Goal: Task Accomplishment & Management: Manage account settings

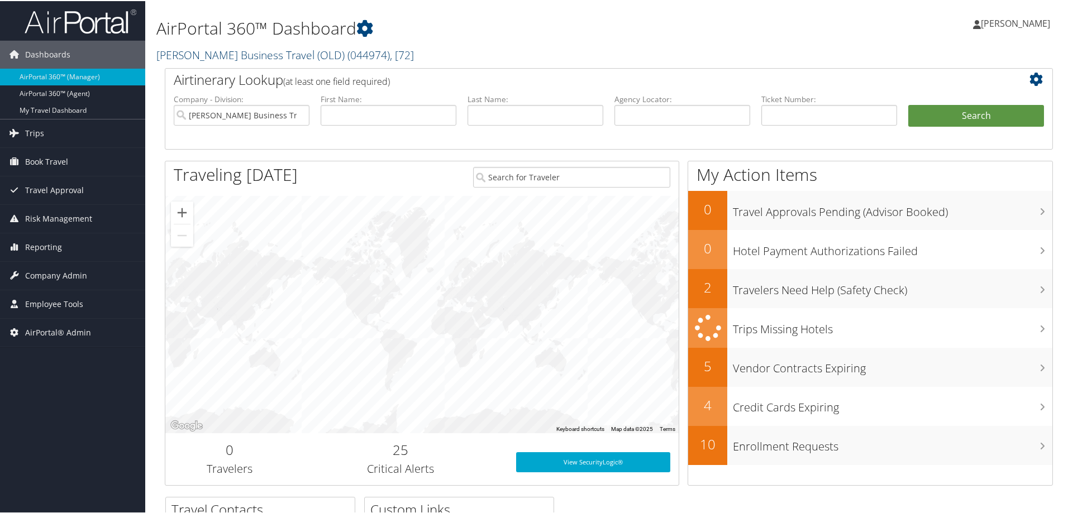
click at [233, 55] on link "[PERSON_NAME] Business Travel (OLD) ( 044974 ) , [ 72 ]" at bounding box center [285, 53] width 258 height 15
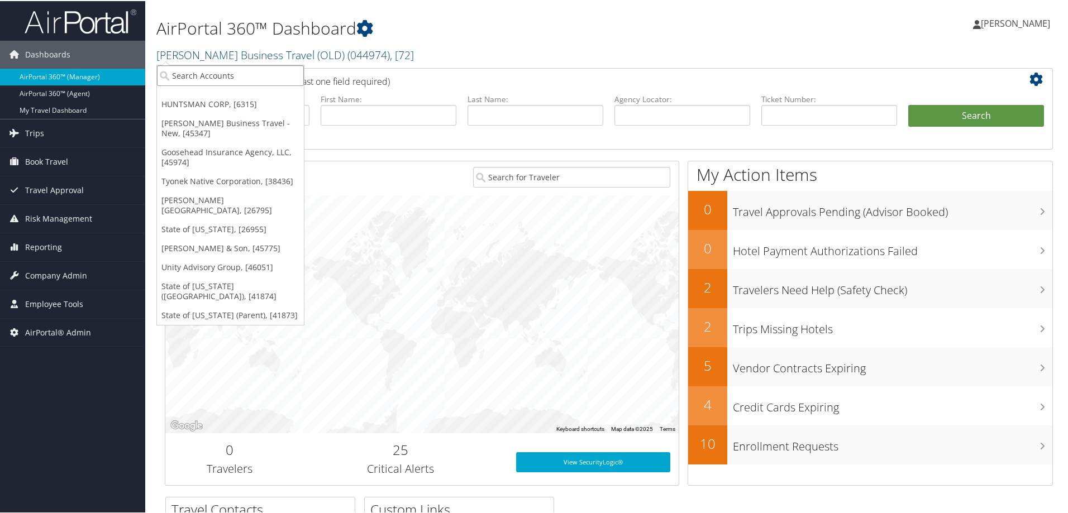
click at [223, 68] on input "search" at bounding box center [230, 74] width 147 height 21
type input "common"
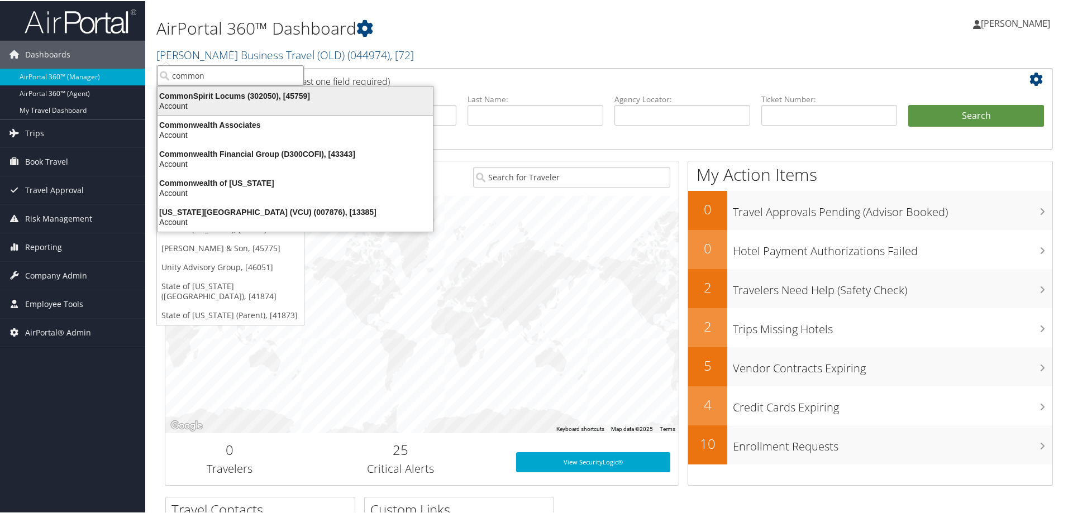
click at [220, 94] on div "CommonSpirit Locums (302050), [45759]" at bounding box center [295, 95] width 289 height 10
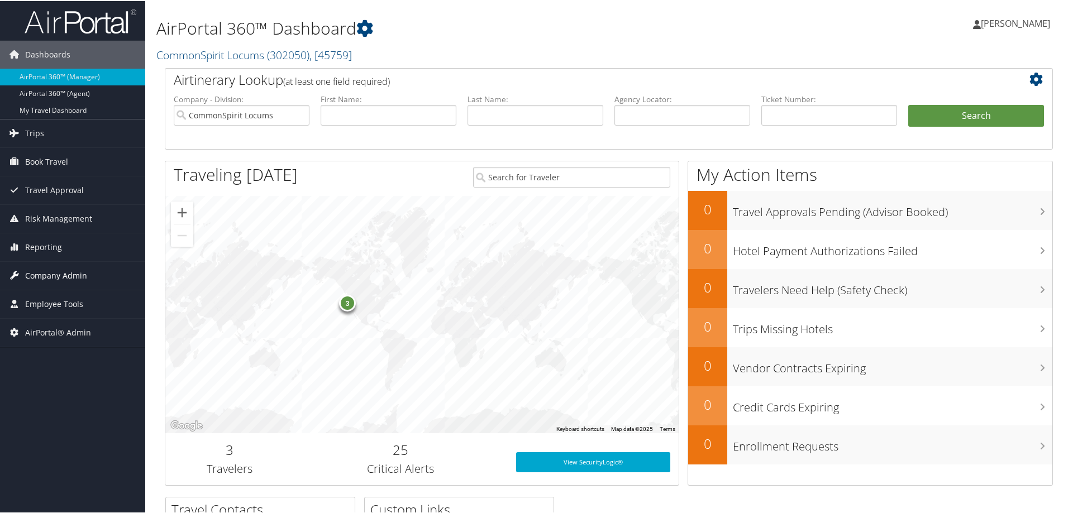
click at [65, 268] on span "Company Admin" at bounding box center [56, 275] width 62 height 28
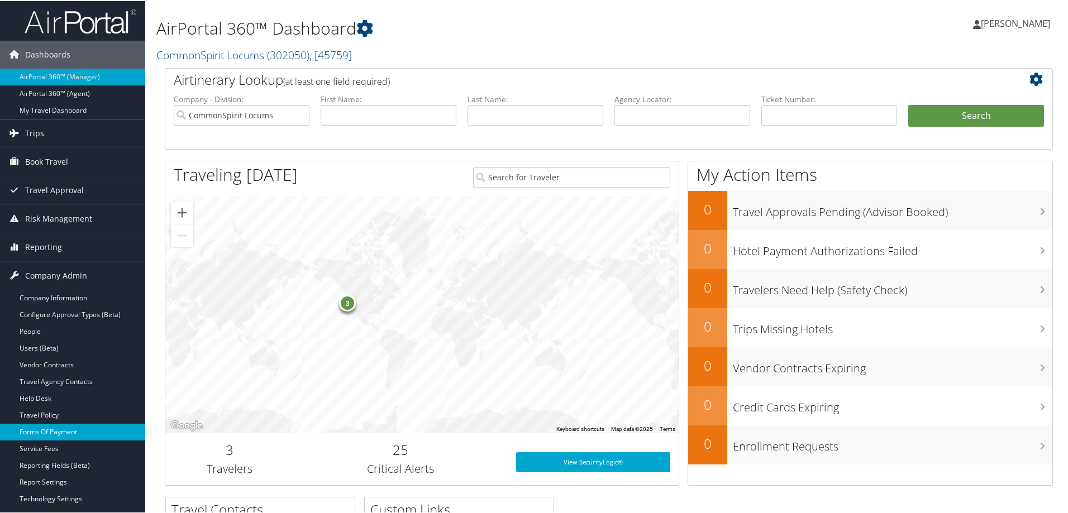
click at [51, 430] on link "Forms Of Payment" at bounding box center [72, 431] width 145 height 17
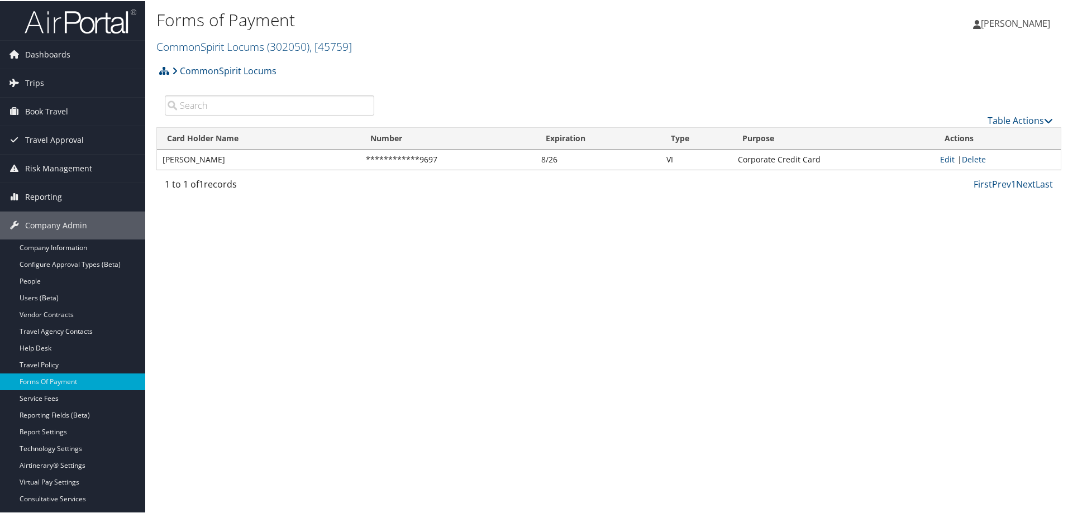
scroll to position [74, 0]
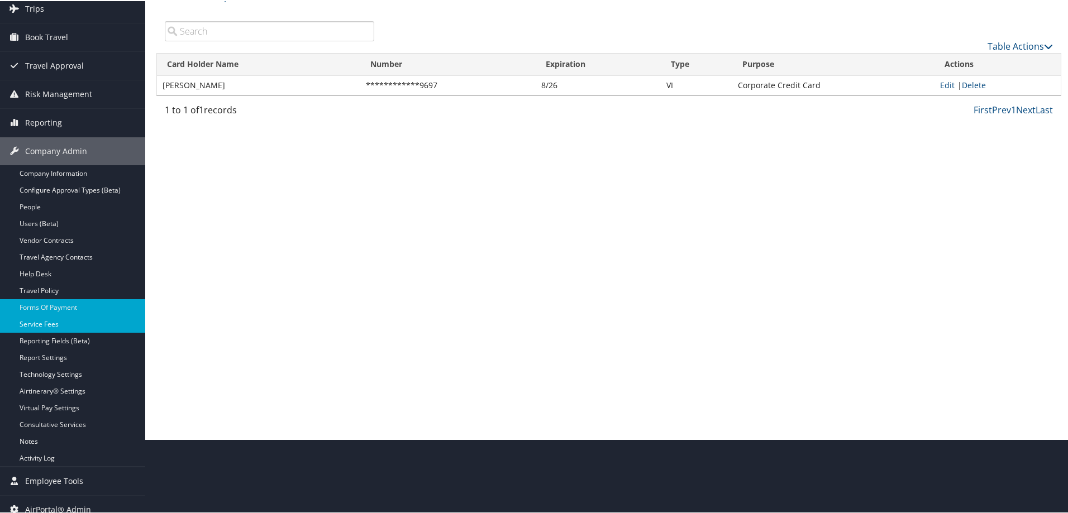
click at [53, 327] on link "Service Fees" at bounding box center [72, 323] width 145 height 17
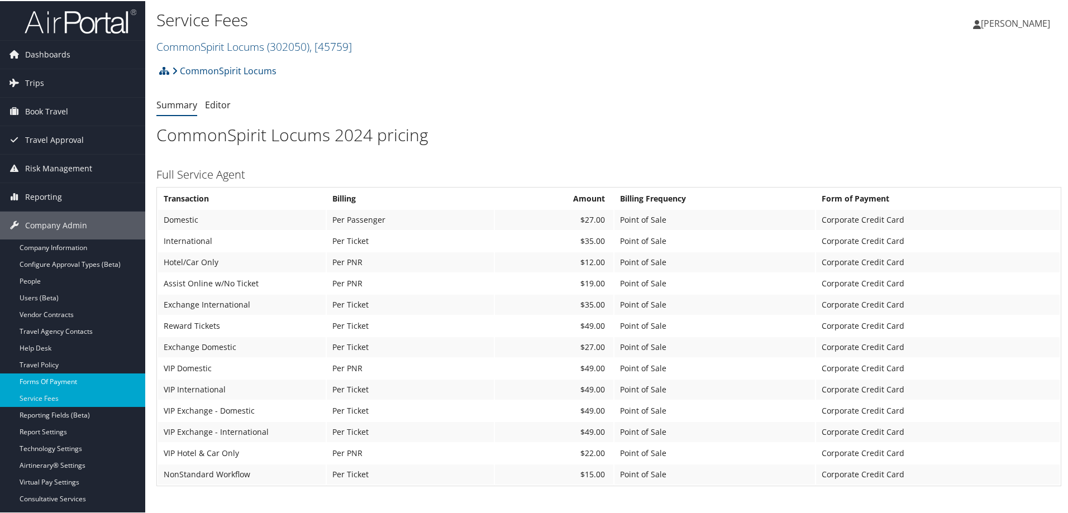
click at [44, 383] on link "Forms Of Payment" at bounding box center [72, 381] width 145 height 17
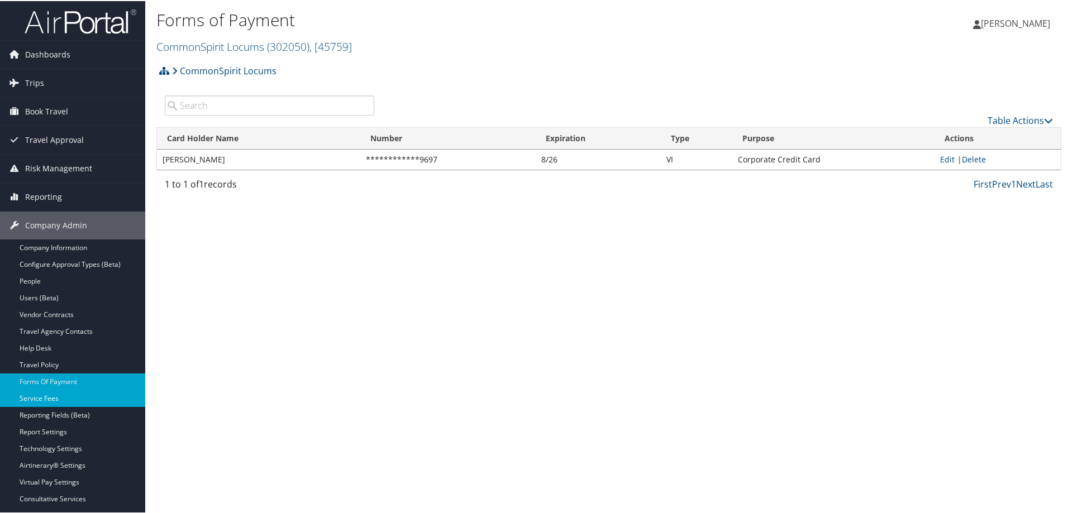
click at [45, 399] on link "Service Fees" at bounding box center [72, 397] width 145 height 17
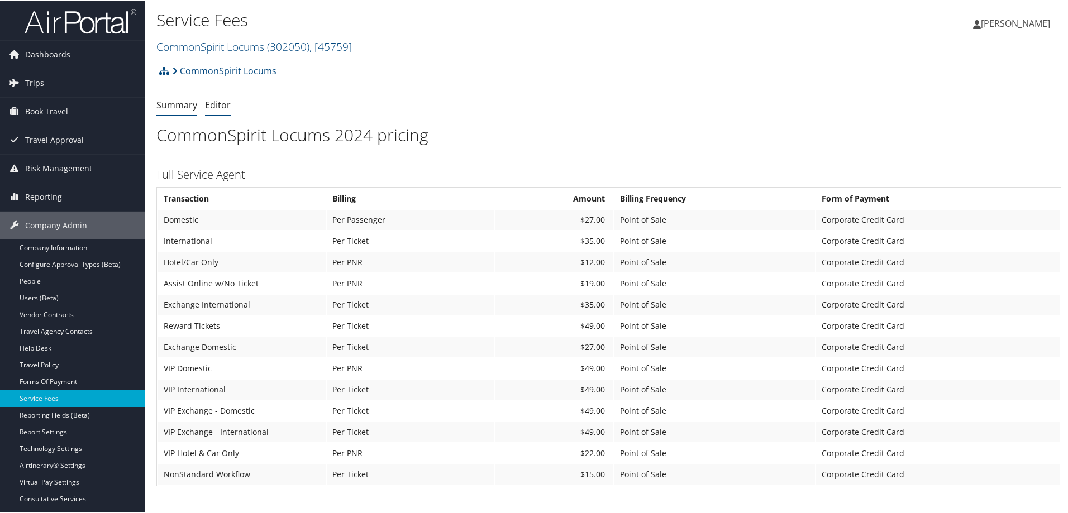
click at [220, 107] on link "Editor" at bounding box center [218, 104] width 26 height 12
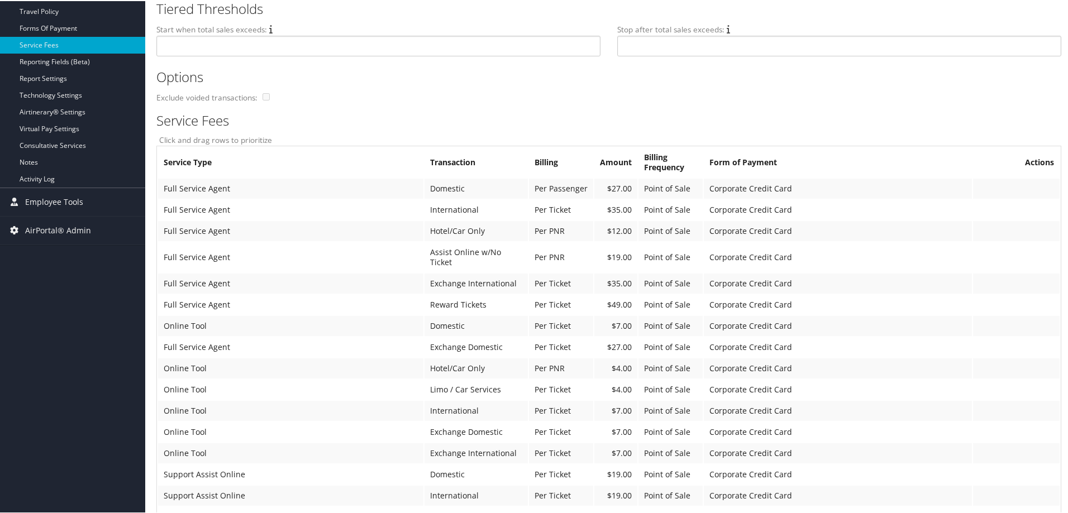
scroll to position [74, 0]
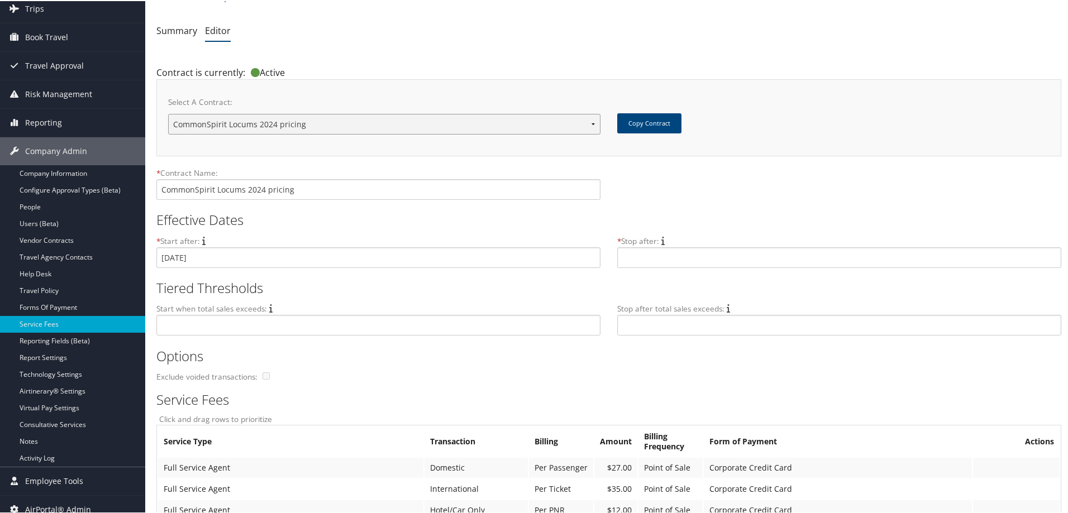
click at [592, 125] on select "CommonSpirit Locums 2024 pricing CommonSpirit Locums 2024 pricing New Contract.…" at bounding box center [384, 123] width 432 height 21
drag, startPoint x: 594, startPoint y: 75, endPoint x: 602, endPoint y: 80, distance: 8.8
click at [595, 75] on div "Contract is currently: Active" at bounding box center [382, 68] width 453 height 19
click at [641, 127] on button "Copy Contract" at bounding box center [649, 122] width 64 height 20
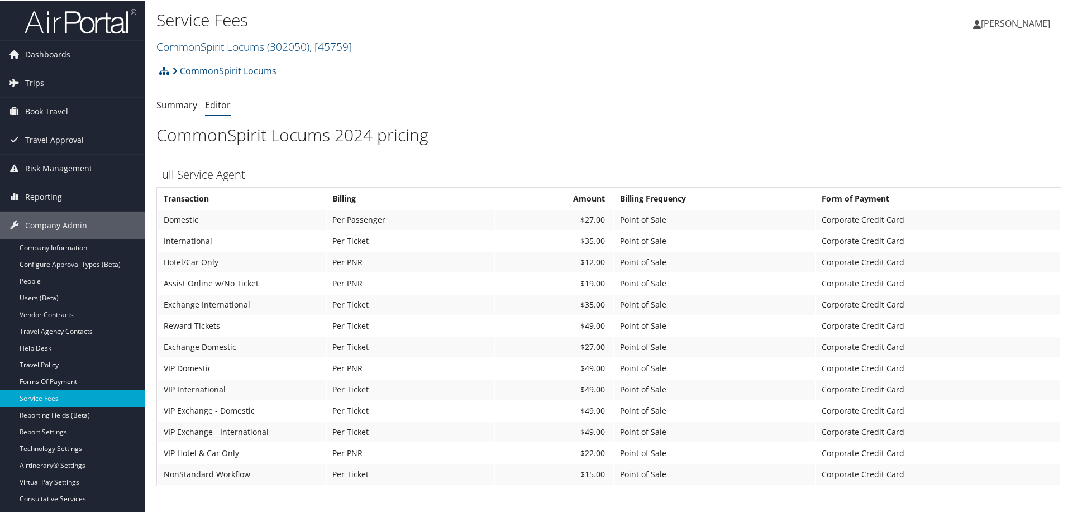
click at [214, 106] on link "Editor" at bounding box center [218, 104] width 26 height 12
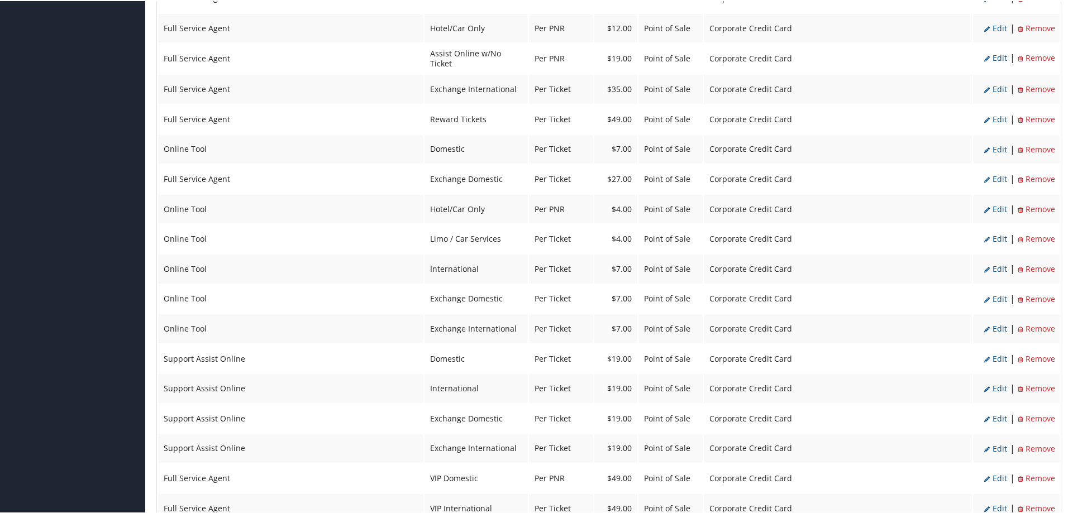
scroll to position [421, 0]
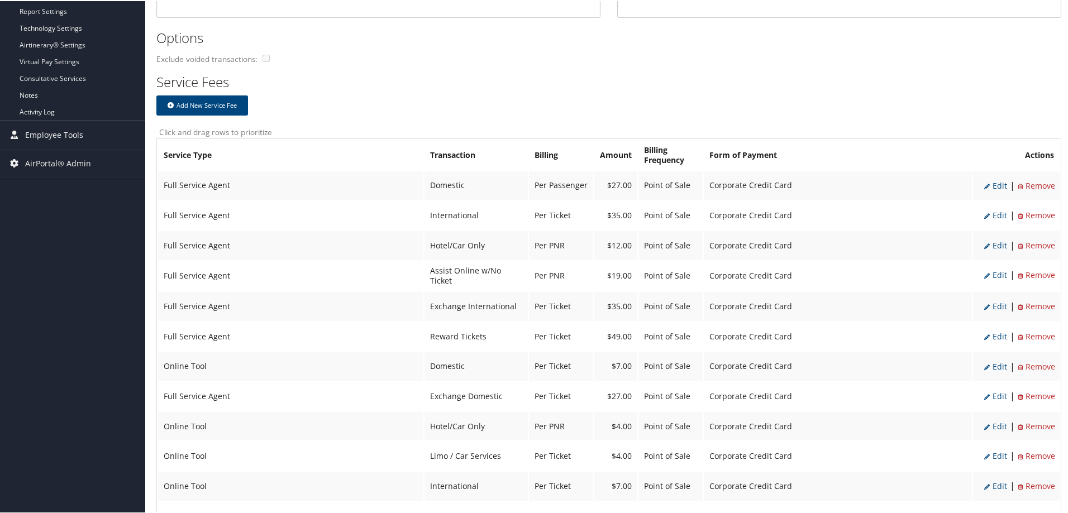
click at [998, 187] on span "Edit" at bounding box center [995, 184] width 23 height 11
select select "2"
type input "27.0"
select select "20"
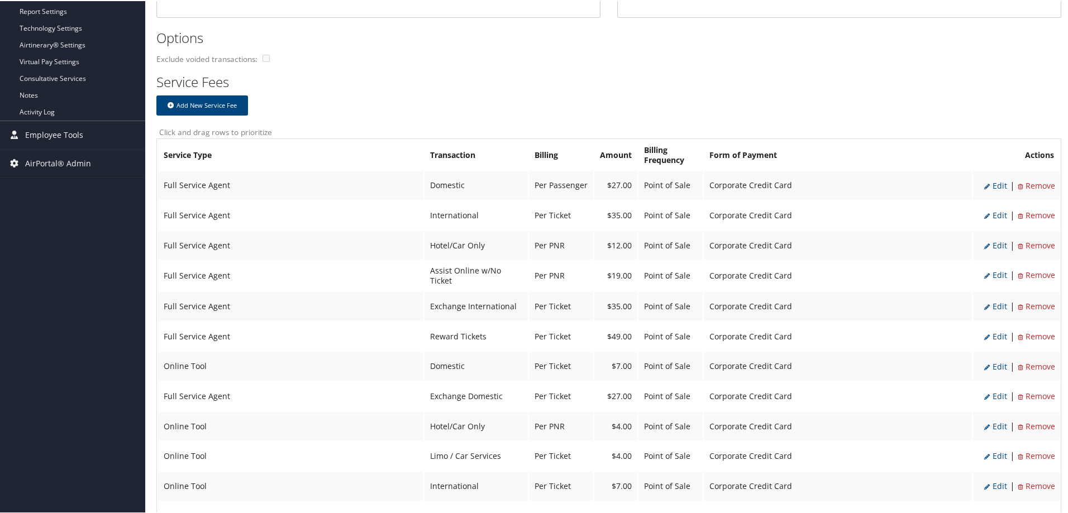
select select "2"
select select "20"
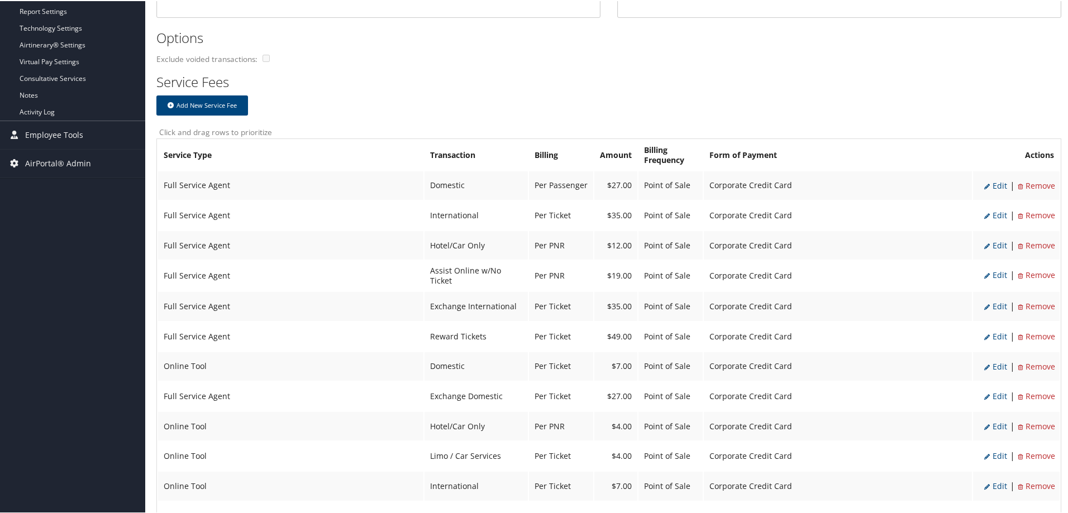
select select "2"
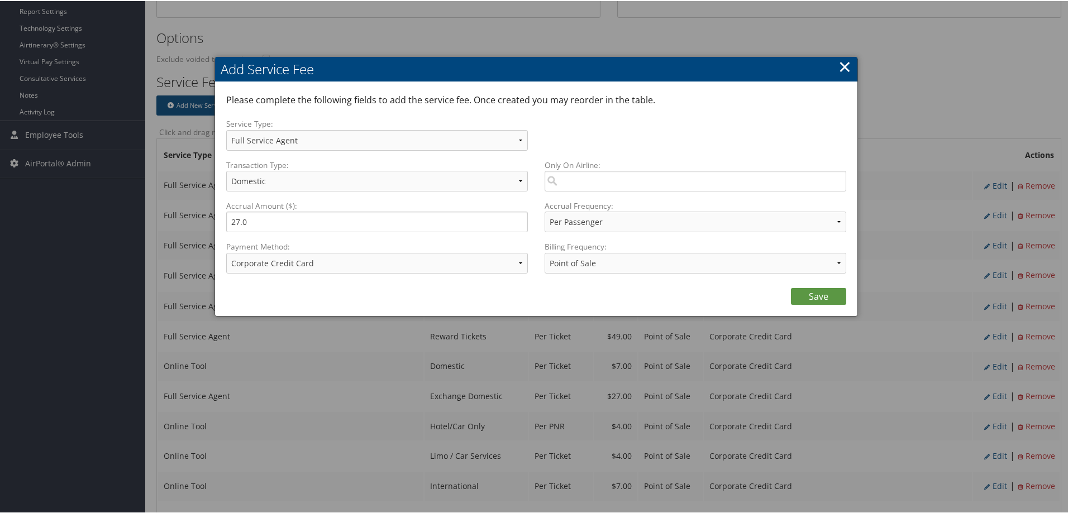
click at [844, 66] on link "×" at bounding box center [845, 65] width 13 height 22
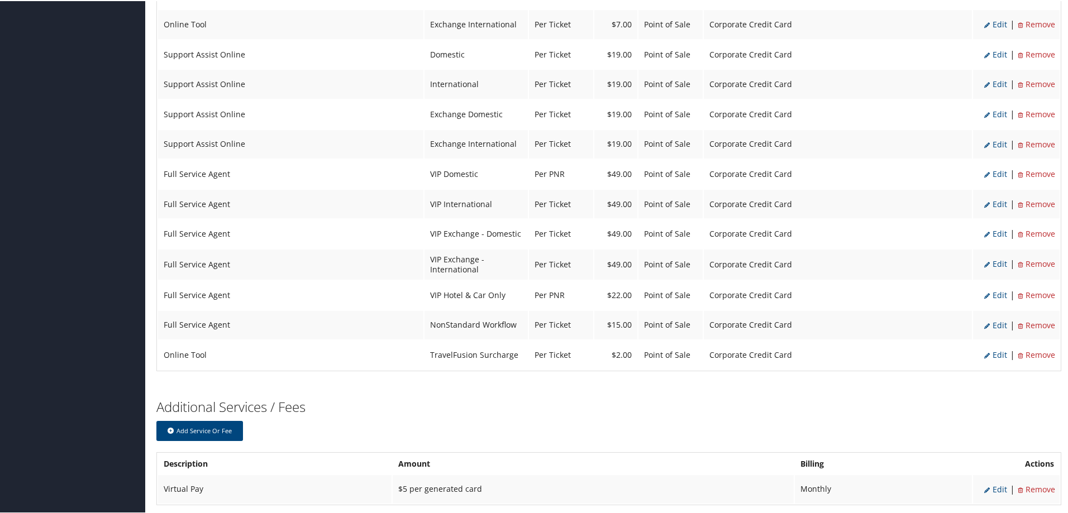
scroll to position [1017, 0]
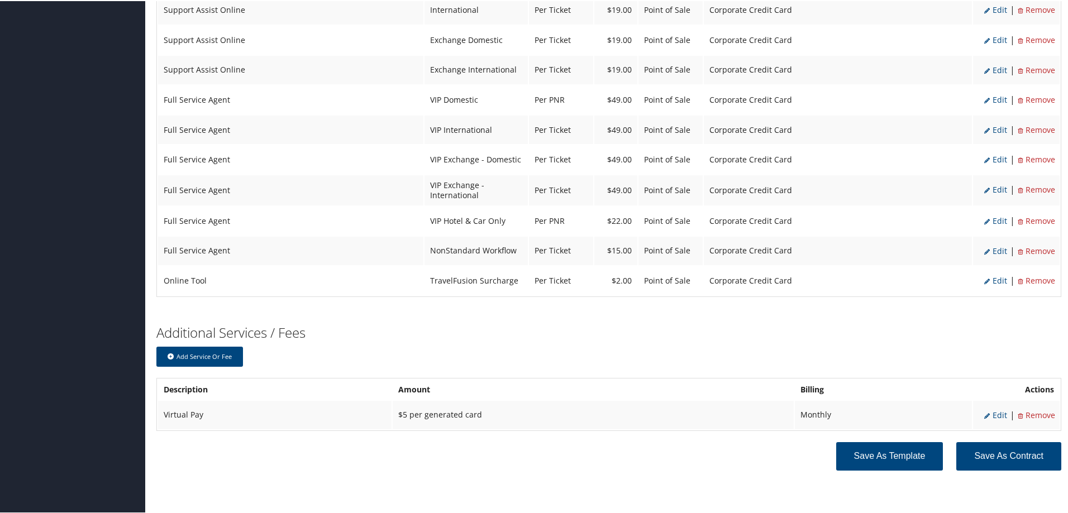
click at [997, 277] on span "Edit" at bounding box center [995, 279] width 23 height 11
select select "6"
select select "45"
type input "2.0"
select select "4"
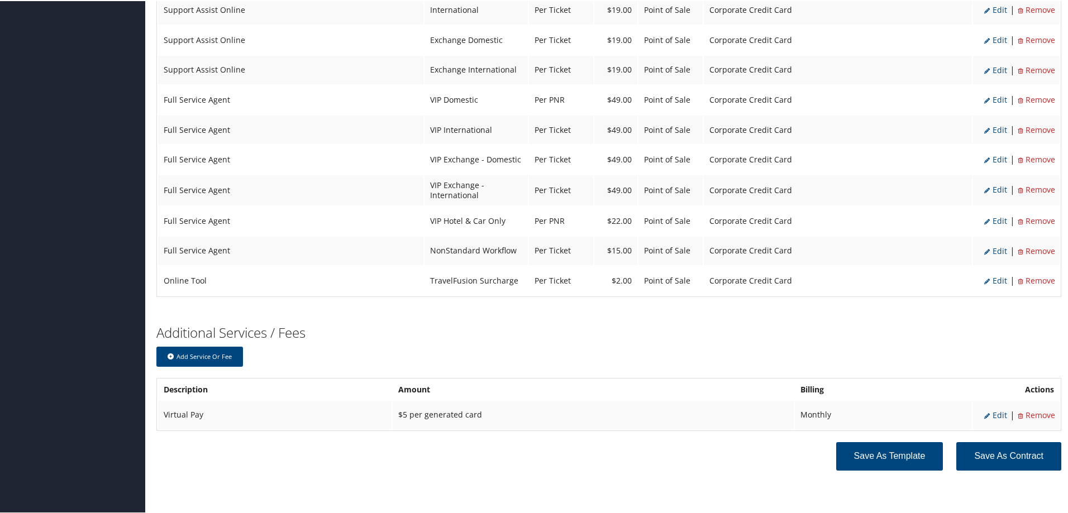
select select "6"
select select "45"
select select "4"
select select "2"
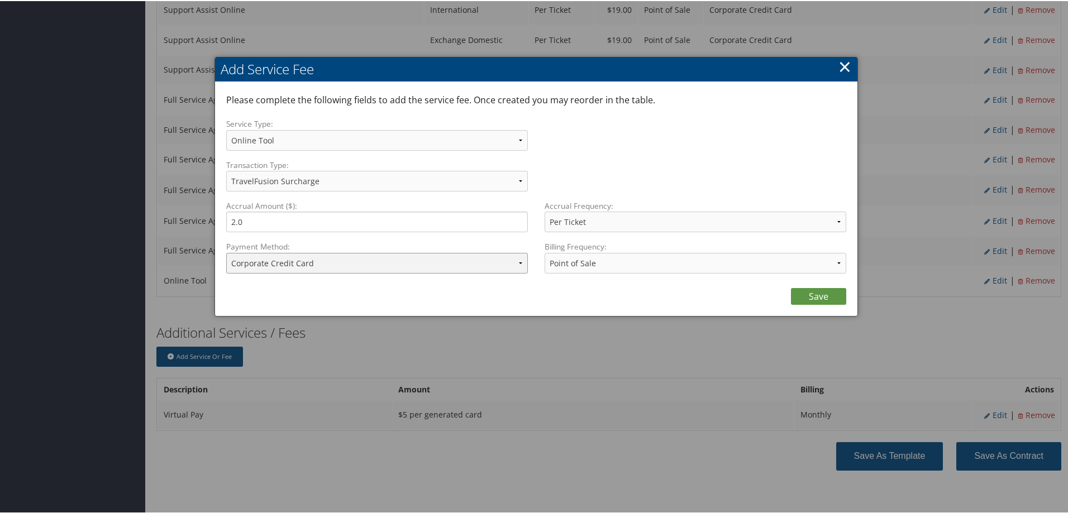
click at [314, 264] on select "ACH Transfer Cash / Check (AR) Corporate Credit Card Ghost Credit Card Hotel Gu…" at bounding box center [377, 262] width 302 height 21
select select "2_2084"
click at [226, 252] on select "ACH Transfer Cash / Check (AR) Corporate Credit Card Ghost Credit Card Hotel Gu…" at bounding box center [377, 262] width 302 height 21
click at [824, 298] on link "Save" at bounding box center [818, 295] width 55 height 17
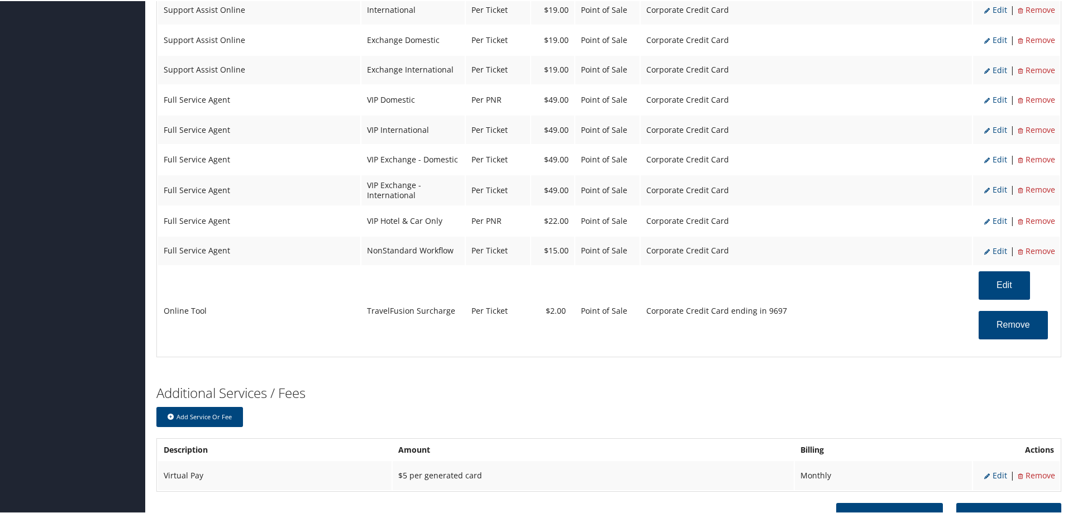
click at [994, 249] on span "Edit" at bounding box center [995, 250] width 23 height 11
select select "2"
select select "44"
select select "4"
select select "2"
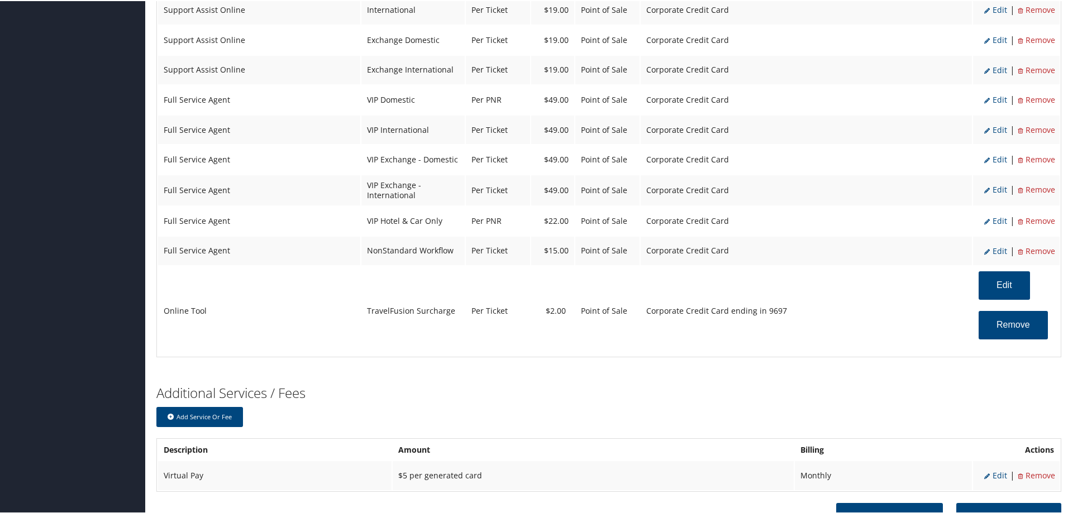
select select "2"
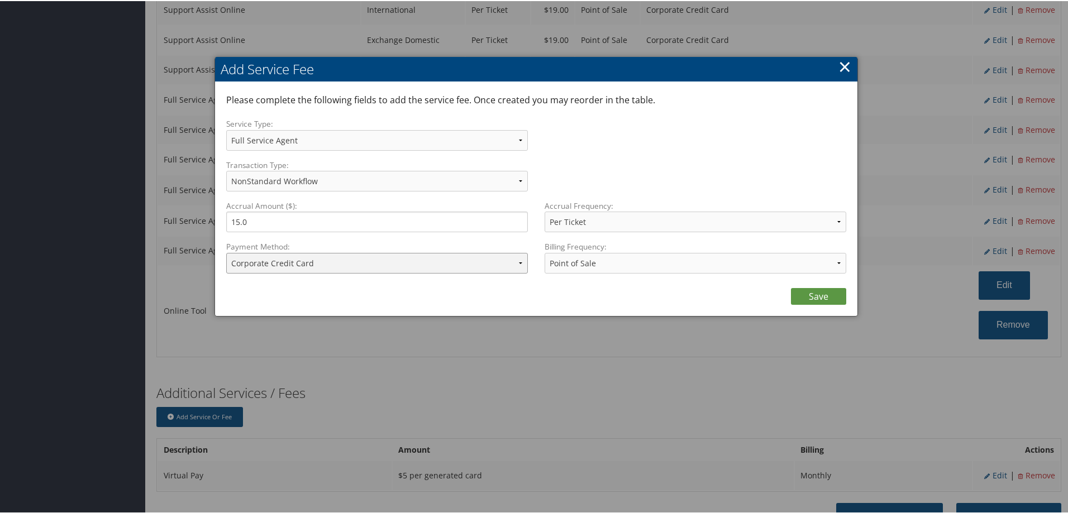
drag, startPoint x: 344, startPoint y: 260, endPoint x: 338, endPoint y: 263, distance: 6.2
click at [344, 260] on select "ACH Transfer Cash / Check (AR) Corporate Credit Card Ghost Credit Card Hotel Gu…" at bounding box center [377, 262] width 302 height 21
select select "2_2084"
click at [226, 252] on select "ACH Transfer Cash / Check (AR) Corporate Credit Card Ghost Credit Card Hotel Gu…" at bounding box center [377, 262] width 302 height 21
click at [827, 297] on link "Save" at bounding box center [818, 295] width 55 height 17
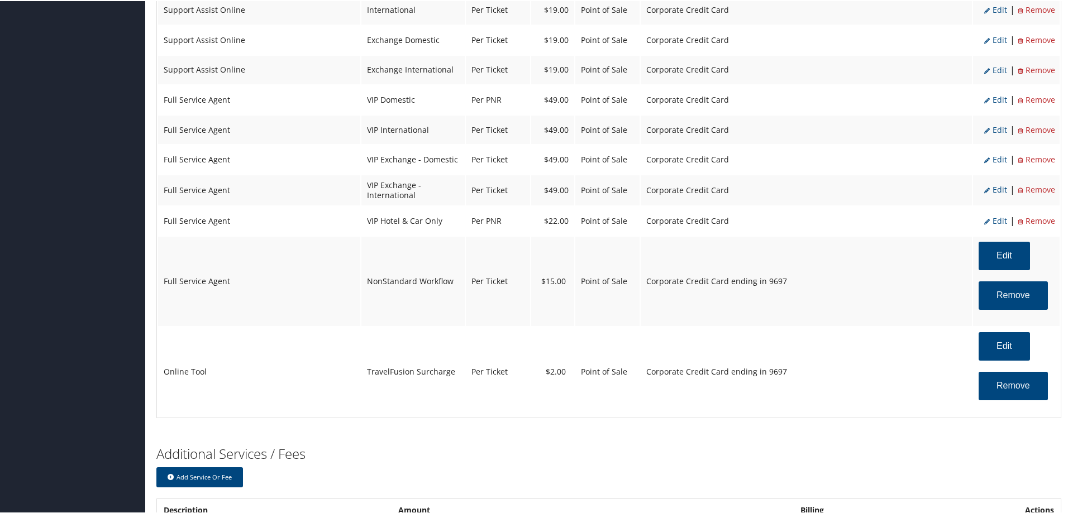
click at [999, 218] on span "Edit" at bounding box center [995, 220] width 23 height 11
select select "40"
type input "22.0"
select select "2"
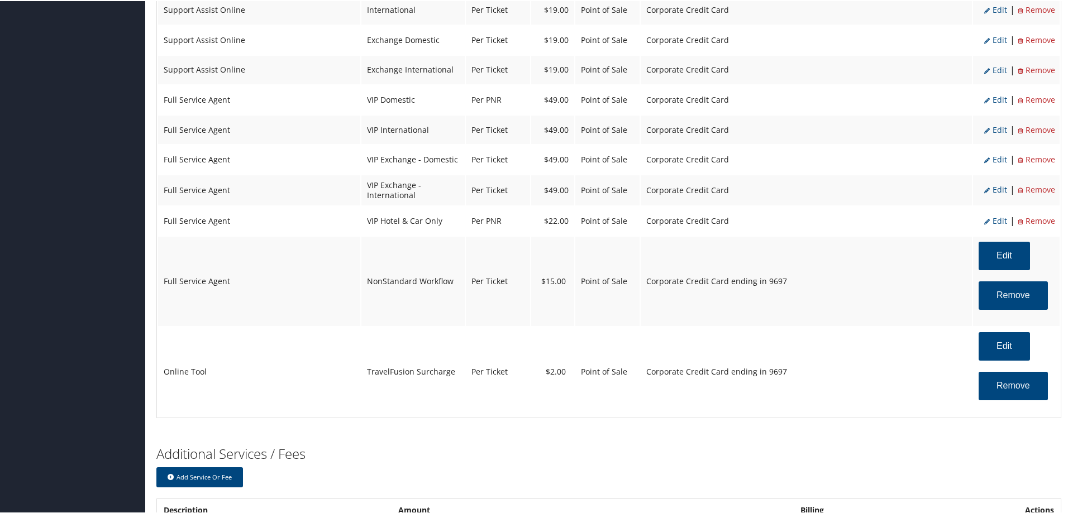
select select "2"
select select "40"
select select "2"
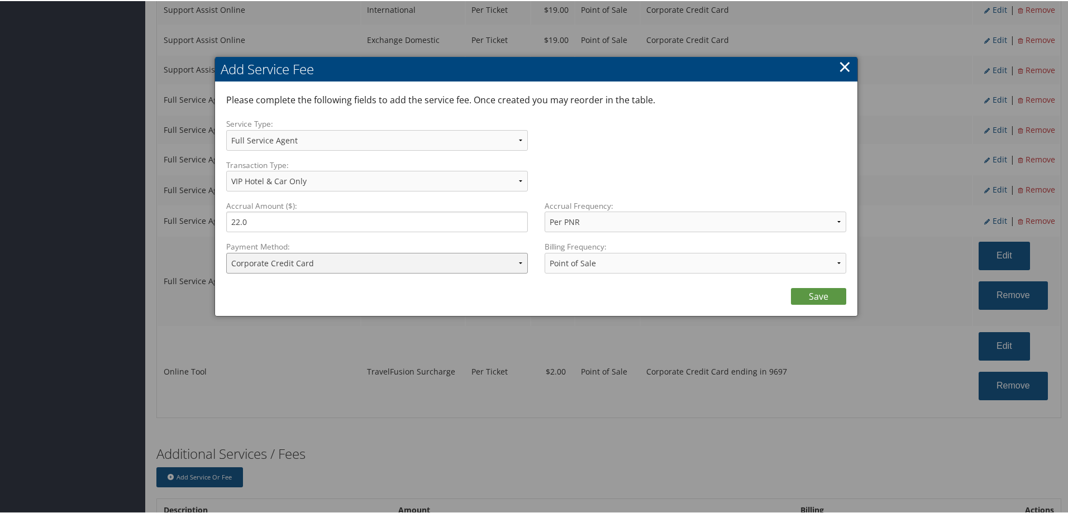
click at [372, 267] on select "ACH Transfer Cash / Check (AR) Corporate Credit Card Ghost Credit Card Hotel Gu…" at bounding box center [377, 262] width 302 height 21
select select "2_2084"
click at [226, 252] on select "ACH Transfer Cash / Check (AR) Corporate Credit Card Ghost Credit Card Hotel Gu…" at bounding box center [377, 262] width 302 height 21
click at [812, 299] on link "Save" at bounding box center [818, 295] width 55 height 17
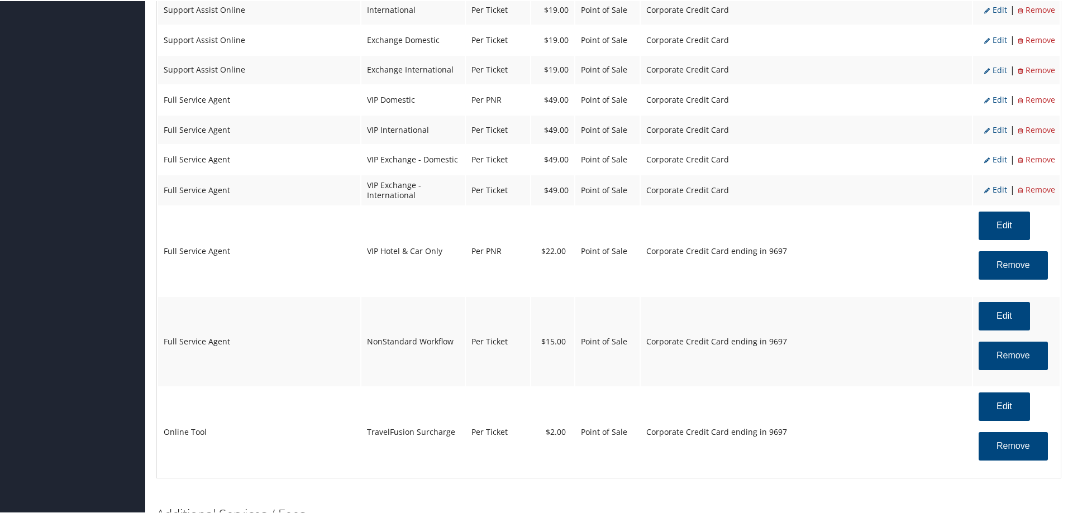
click at [996, 188] on span "Edit" at bounding box center [995, 188] width 23 height 11
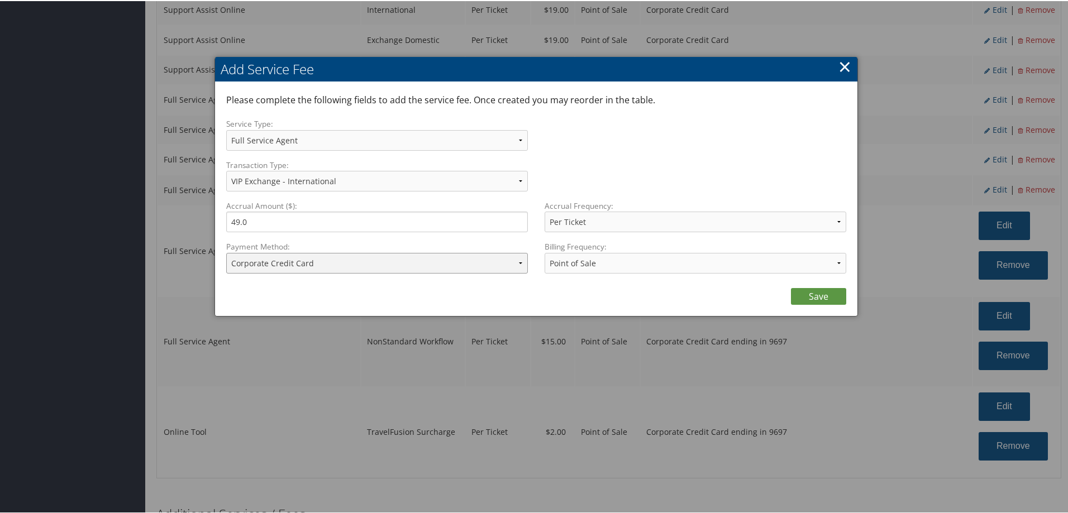
click at [377, 266] on select "ACH Transfer Cash / Check (AR) Corporate Credit Card Ghost Credit Card Hotel Gu…" at bounding box center [377, 262] width 302 height 21
select select "2_2084"
click at [226, 252] on select "ACH Transfer Cash / Check (AR) Corporate Credit Card Ghost Credit Card Hotel Gu…" at bounding box center [377, 262] width 302 height 21
click at [822, 297] on link "Save" at bounding box center [818, 295] width 55 height 17
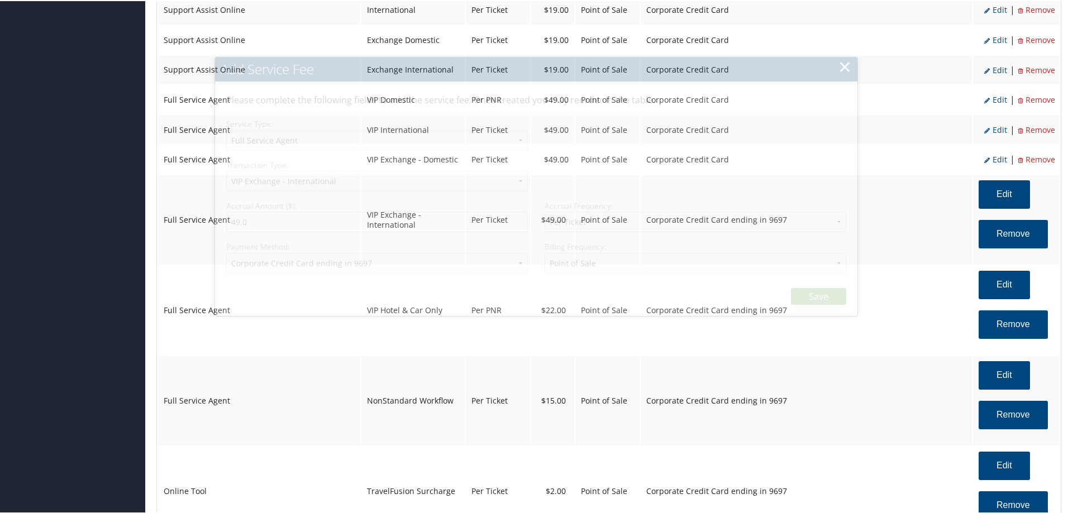
select select "2"
select select "39"
select select "4"
select select "2_2084"
select select "2"
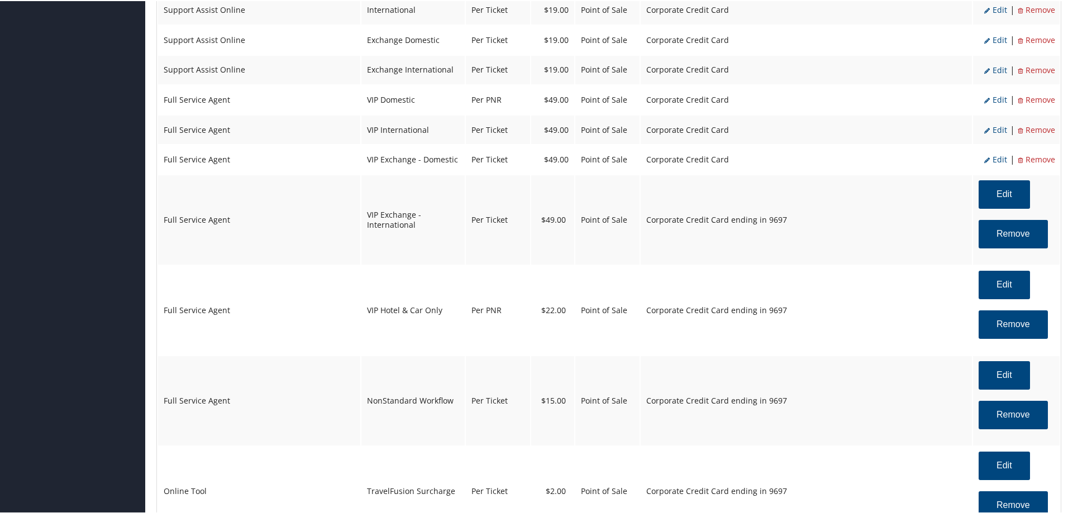
click at [997, 157] on span "Edit" at bounding box center [995, 158] width 23 height 11
select select "38"
select select "2"
select select "38"
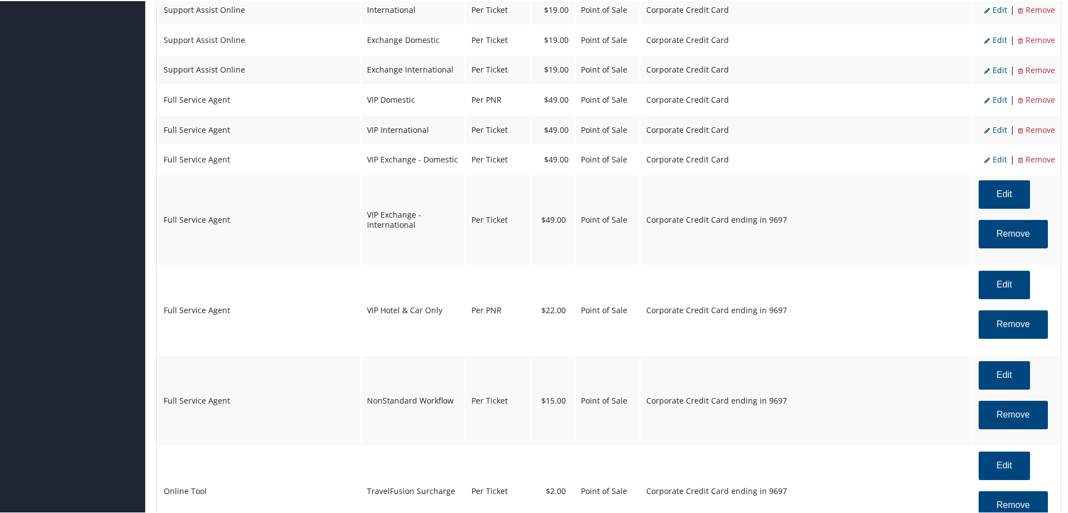
select select "4"
select select "2"
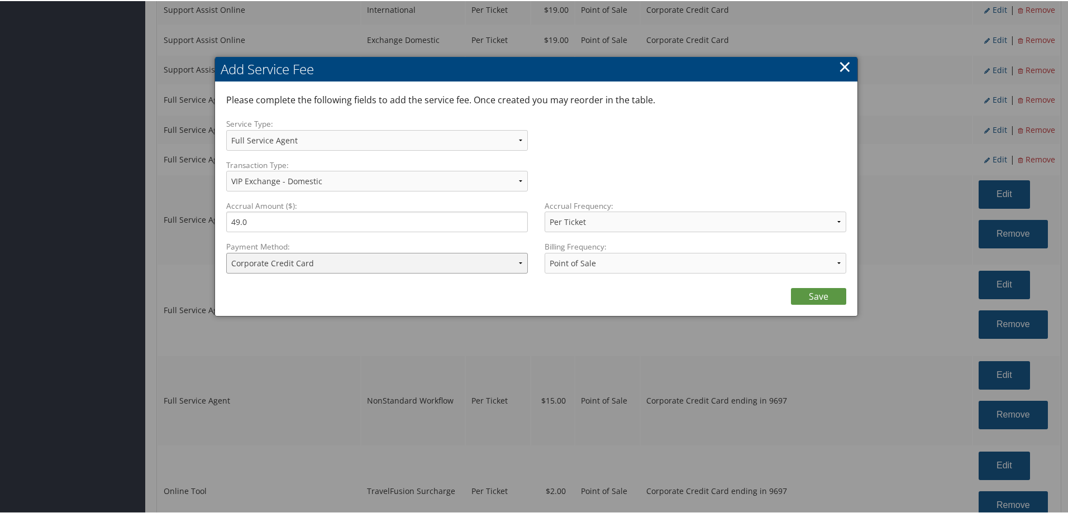
drag, startPoint x: 355, startPoint y: 267, endPoint x: 350, endPoint y: 272, distance: 7.5
click at [355, 267] on select "ACH Transfer Cash / Check (AR) Corporate Credit Card Ghost Credit Card Hotel Gu…" at bounding box center [377, 262] width 302 height 21
select select "2_2084"
click at [226, 252] on select "ACH Transfer Cash / Check (AR) Corporate Credit Card Ghost Credit Card Hotel Gu…" at bounding box center [377, 262] width 302 height 21
click at [817, 294] on link "Save" at bounding box center [818, 295] width 55 height 17
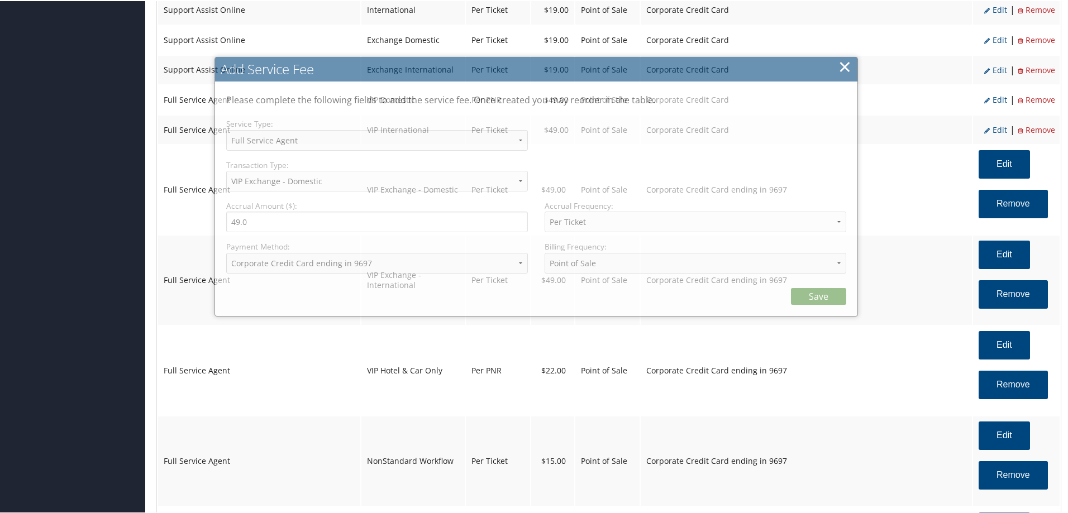
select select "2"
select select "38"
select select "4"
select select "2_2084"
select select "2"
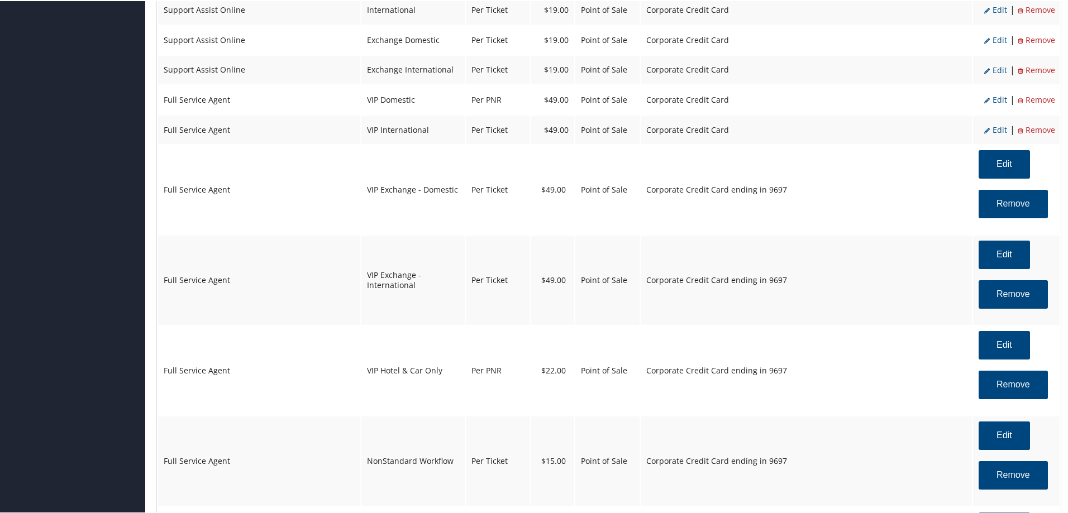
click at [997, 126] on span "Edit" at bounding box center [995, 128] width 23 height 11
select select "20"
select select "2"
select select "20"
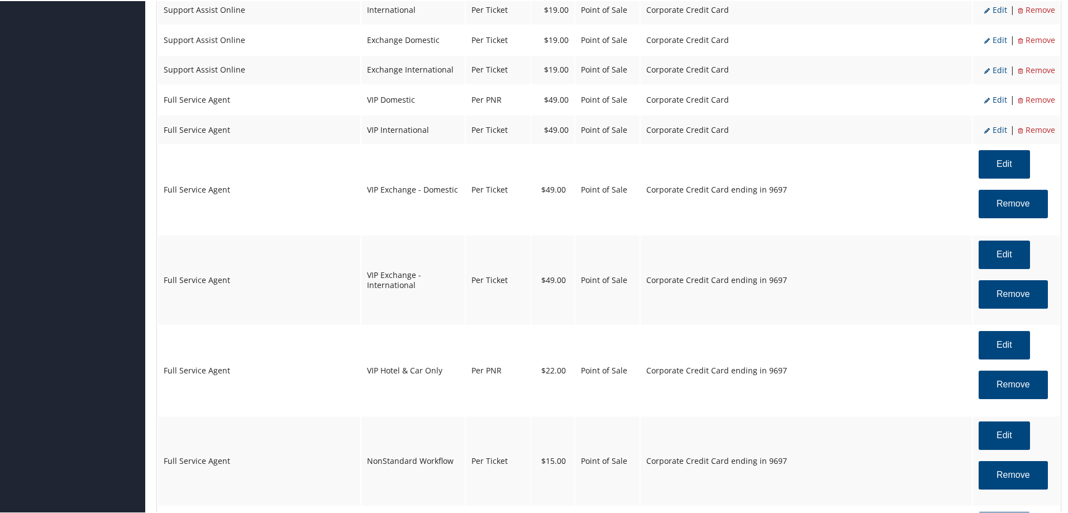
select select "4"
select select "2"
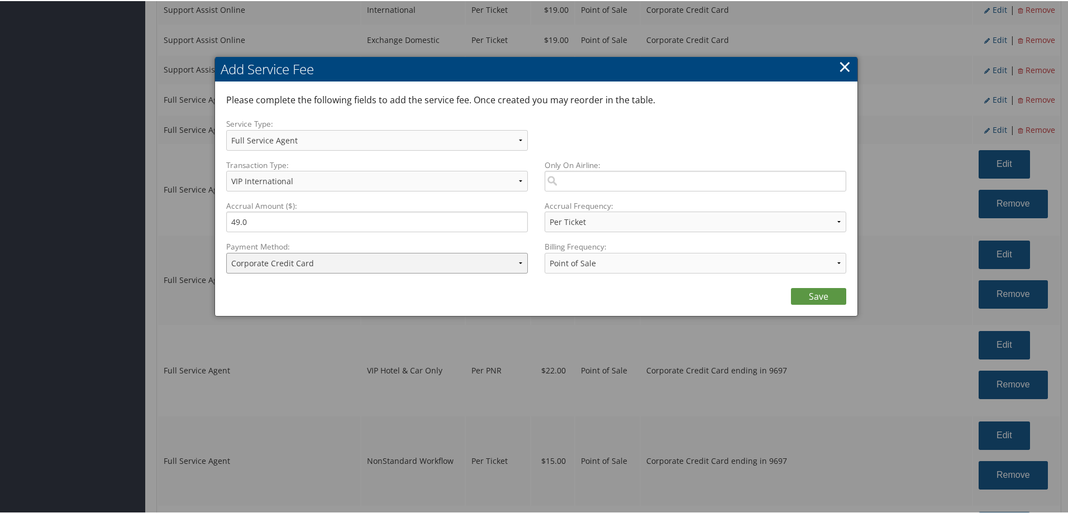
click at [326, 265] on select "ACH Transfer Cash / Check (AR) Corporate Credit Card Ghost Credit Card Hotel Gu…" at bounding box center [377, 262] width 302 height 21
select select "2_2084"
click at [226, 252] on select "ACH Transfer Cash / Check (AR) Corporate Credit Card Ghost Credit Card Hotel Gu…" at bounding box center [377, 262] width 302 height 21
click at [831, 292] on link "Save" at bounding box center [818, 295] width 55 height 17
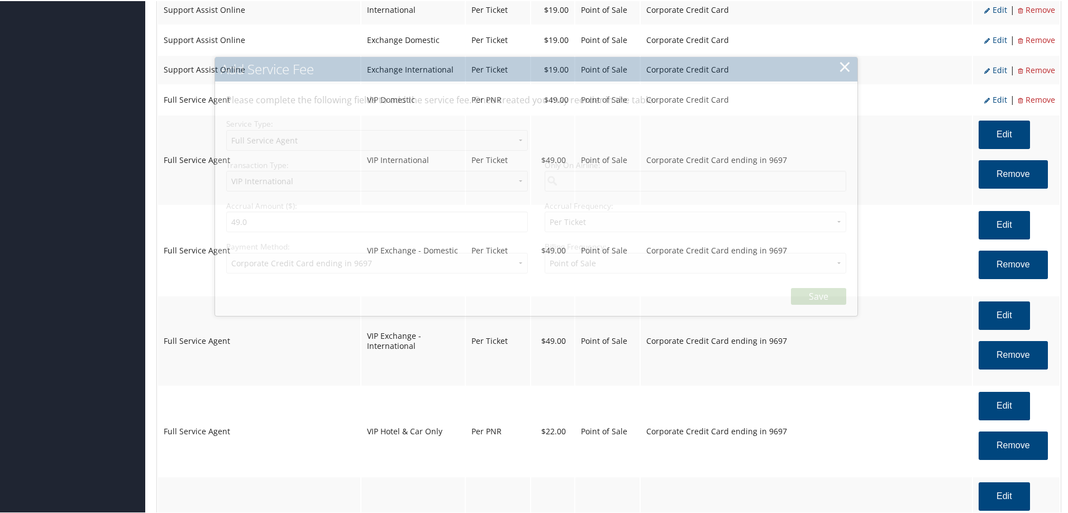
select select "2"
select select "20"
select select "4"
select select "2_2084"
select select "2"
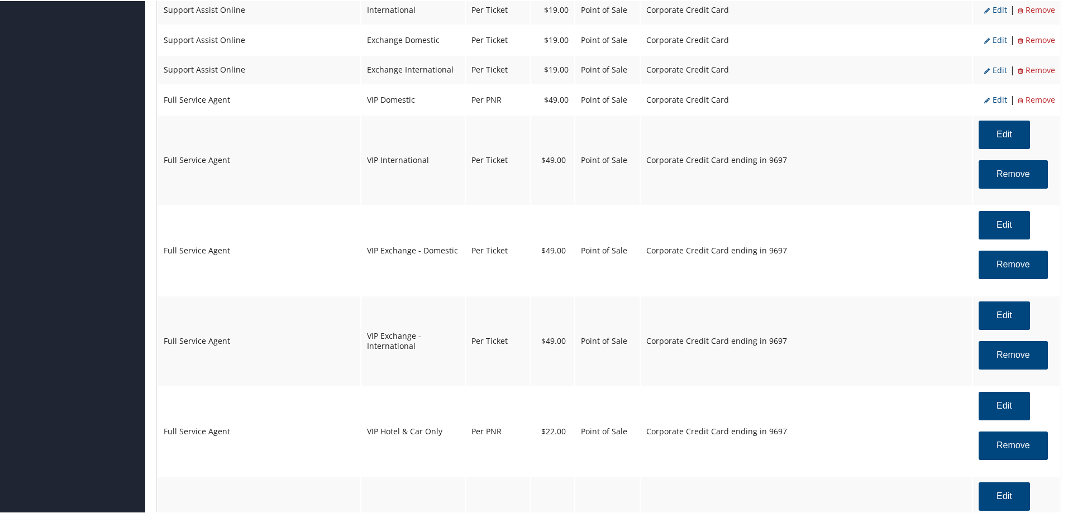
click at [996, 99] on span "Edit" at bounding box center [995, 98] width 23 height 11
select select "18"
select select "2"
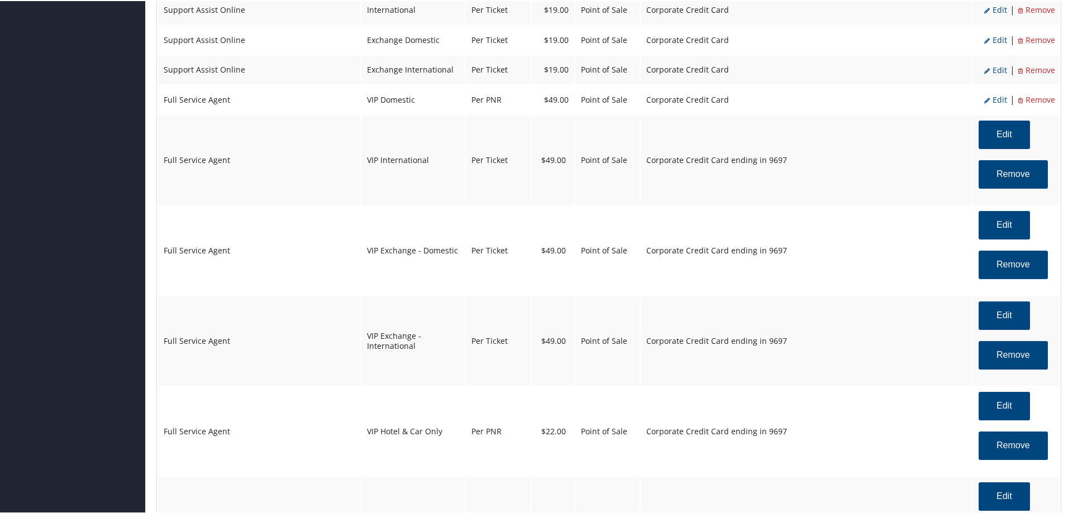
select select "18"
select select "2"
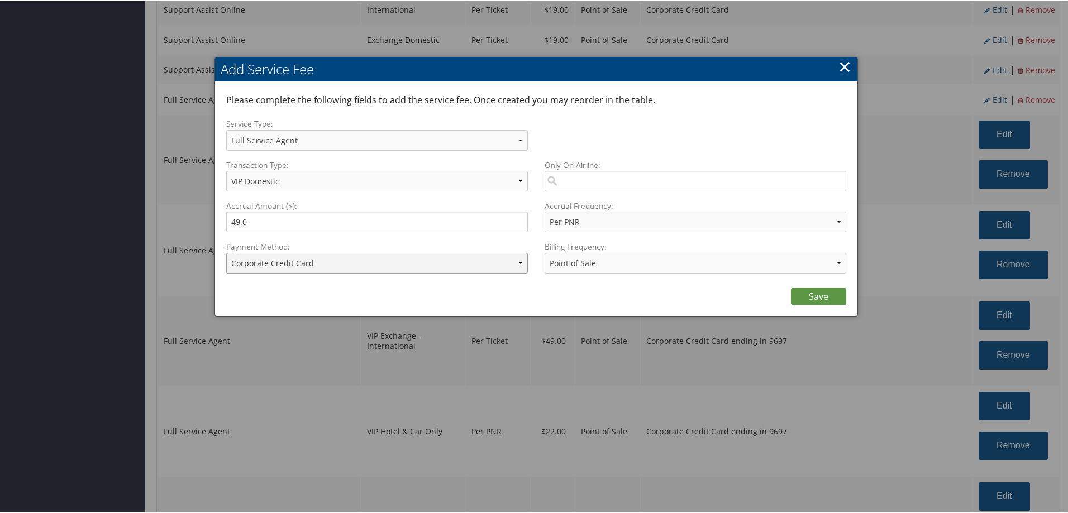
click at [354, 265] on select "ACH Transfer Cash / Check (AR) Corporate Credit Card Ghost Credit Card Hotel Gu…" at bounding box center [377, 262] width 302 height 21
select select "2_2084"
click at [226, 252] on select "ACH Transfer Cash / Check (AR) Corporate Credit Card Ghost Credit Card Hotel Gu…" at bounding box center [377, 262] width 302 height 21
click at [824, 296] on link "Save" at bounding box center [818, 295] width 55 height 17
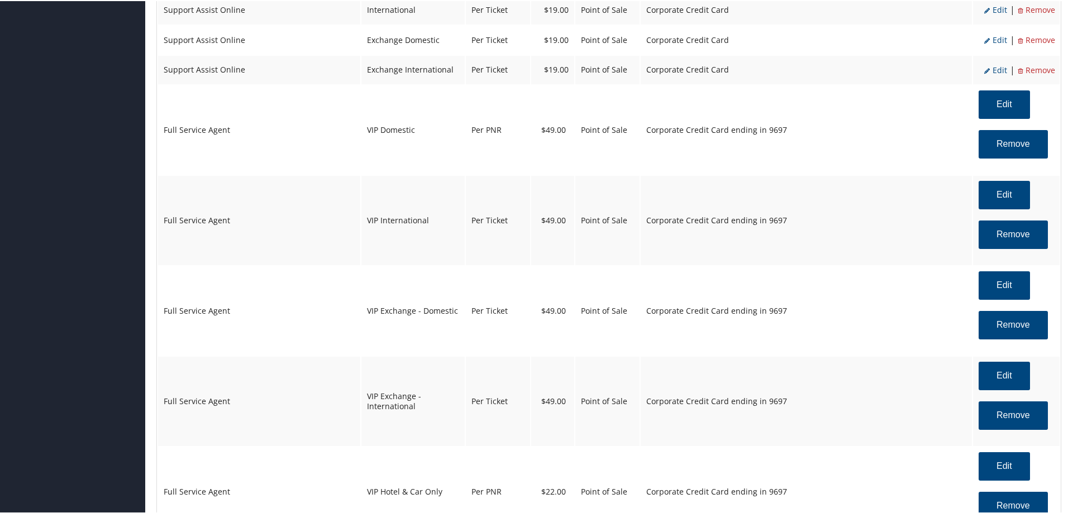
click at [999, 67] on span "Edit" at bounding box center [995, 69] width 23 height 11
select select "12"
select select "25"
select select "4"
select select "2"
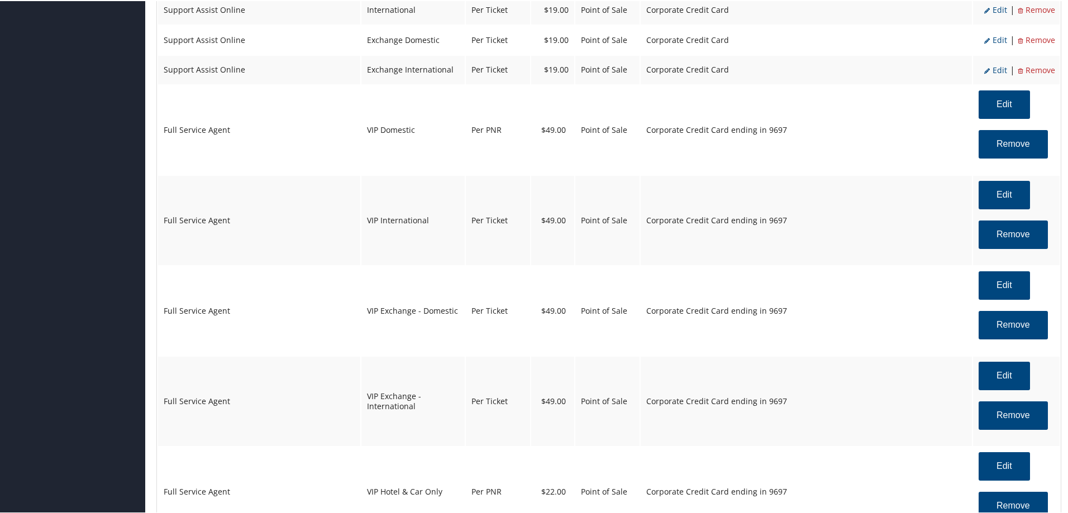
select select "2"
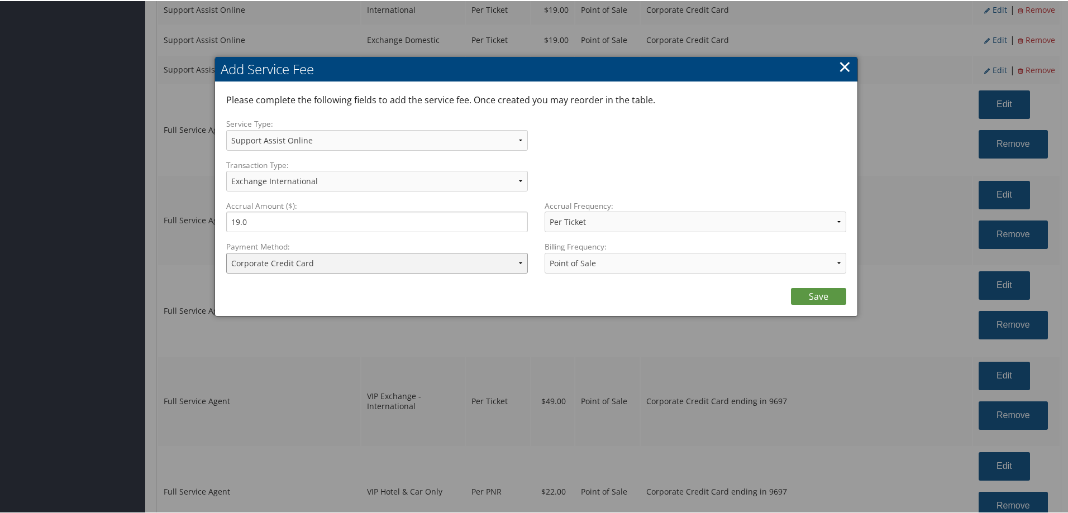
drag, startPoint x: 386, startPoint y: 263, endPoint x: 387, endPoint y: 272, distance: 9.0
click at [388, 265] on select "ACH Transfer Cash / Check (AR) Corporate Credit Card Ghost Credit Card Hotel Gu…" at bounding box center [377, 262] width 302 height 21
select select "2_2084"
click at [226, 252] on select "ACH Transfer Cash / Check (AR) Corporate Credit Card Ghost Credit Card Hotel Gu…" at bounding box center [377, 262] width 302 height 21
click at [803, 296] on link "Save" at bounding box center [818, 295] width 55 height 17
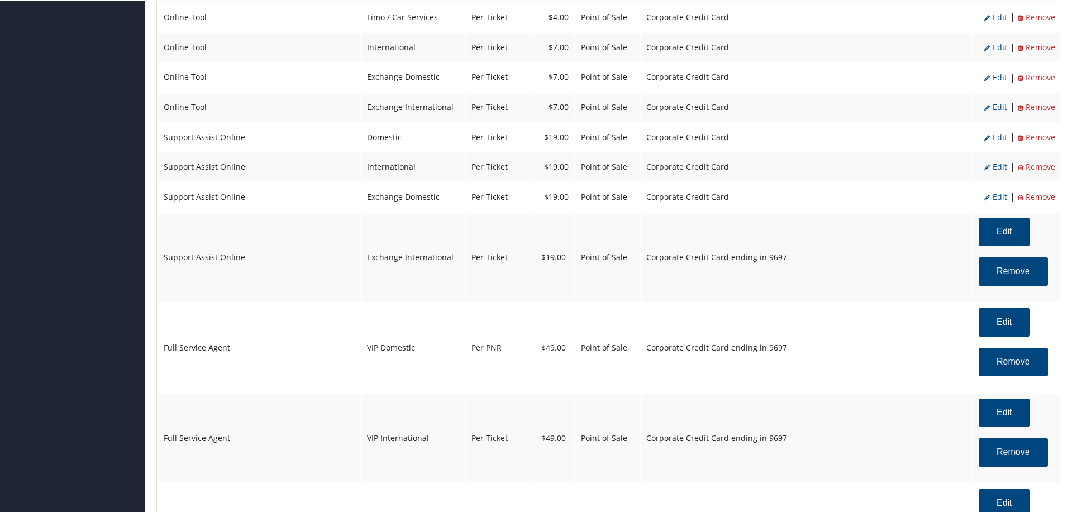
scroll to position [793, 0]
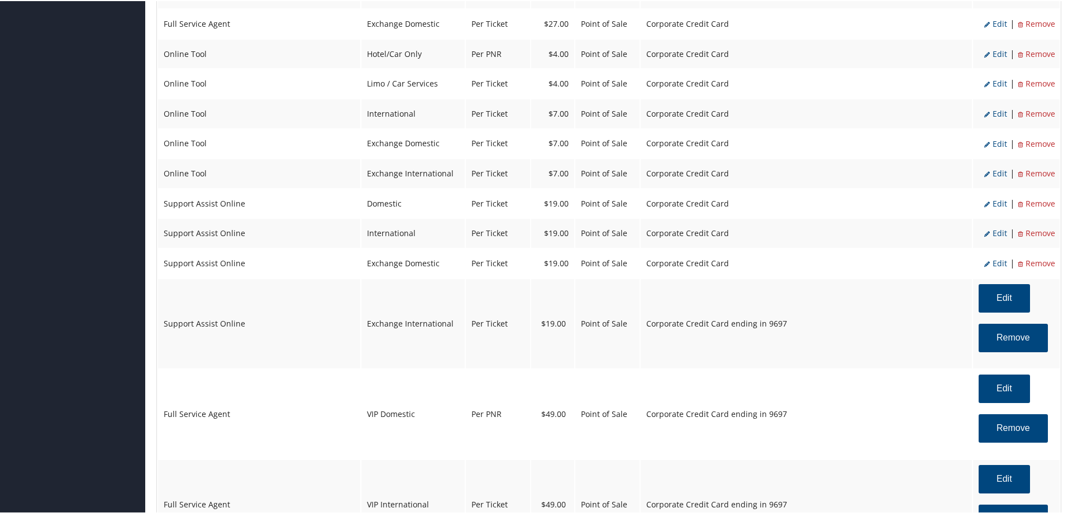
click at [994, 263] on span "Edit" at bounding box center [995, 262] width 23 height 11
select select "24"
select select "2"
select select "12"
select select "24"
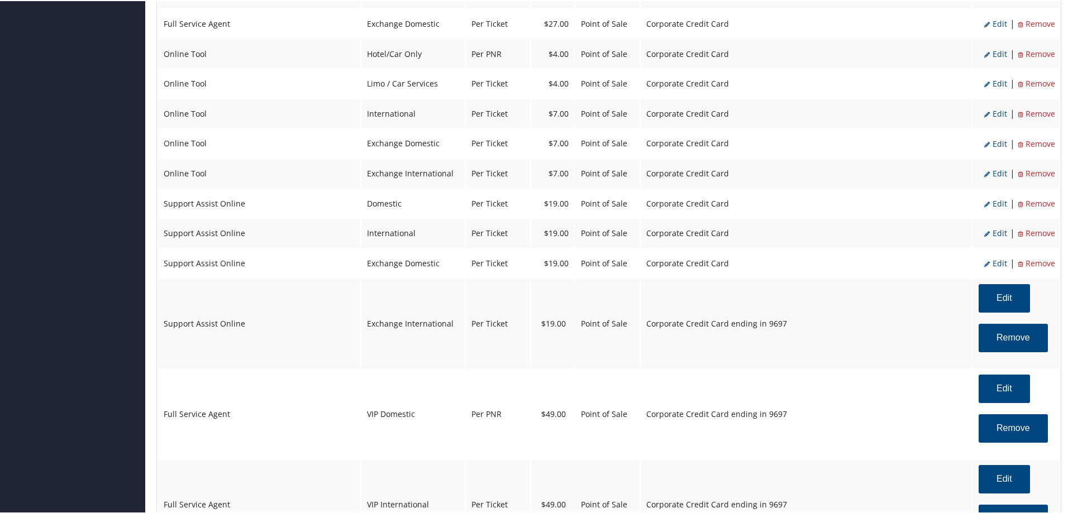
select select "4"
select select "2"
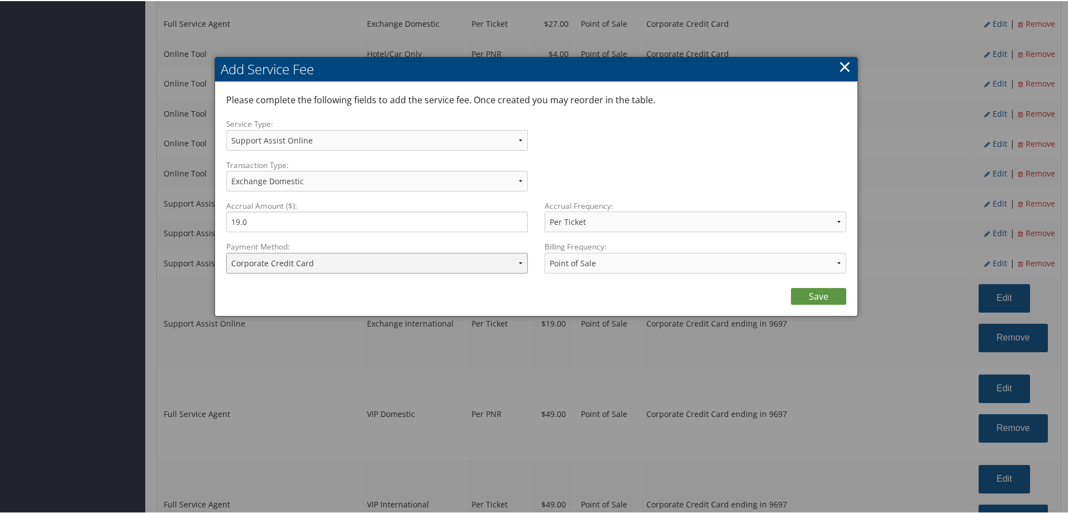
click at [425, 268] on select "ACH Transfer Cash / Check (AR) Corporate Credit Card Ghost Credit Card Hotel Gu…" at bounding box center [377, 262] width 302 height 21
select select "2_2084"
click at [226, 252] on select "ACH Transfer Cash / Check (AR) Corporate Credit Card Ghost Credit Card Hotel Gu…" at bounding box center [377, 262] width 302 height 21
click at [820, 293] on link "Save" at bounding box center [818, 295] width 55 height 17
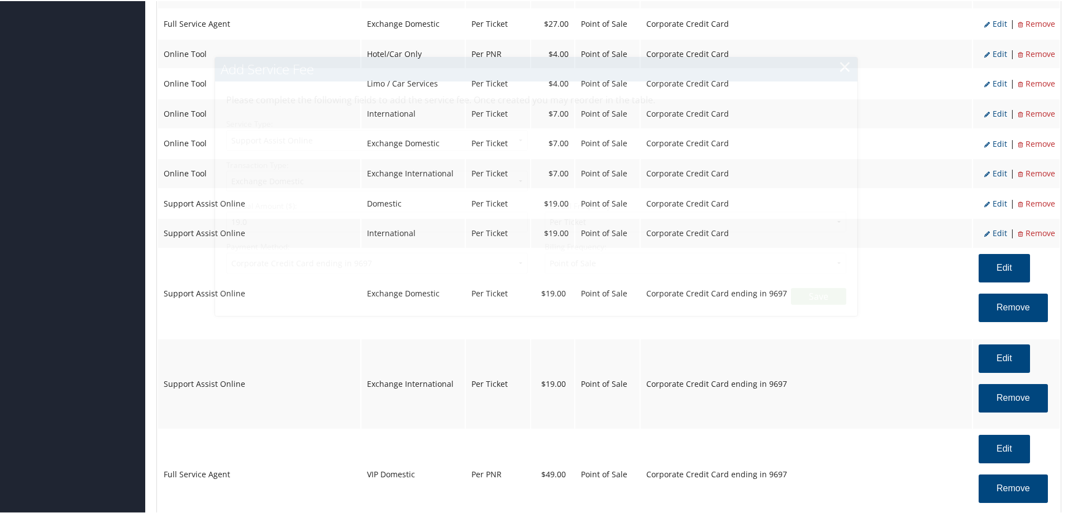
select select "12"
select select "24"
select select "4"
select select "2_2084"
select select "2"
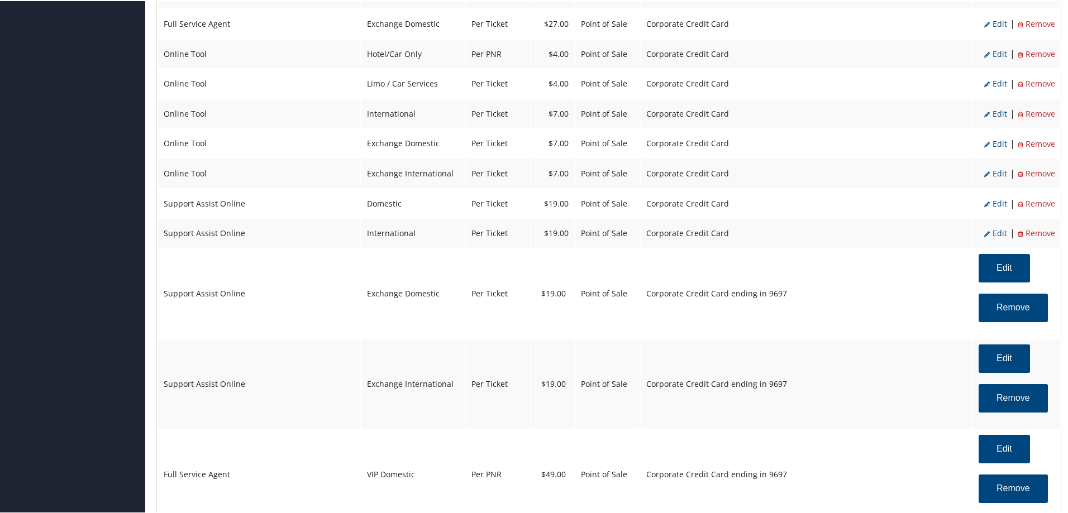
click at [993, 228] on span "Edit" at bounding box center [995, 232] width 23 height 11
select select "14"
select select "2"
select select "12"
select select "14"
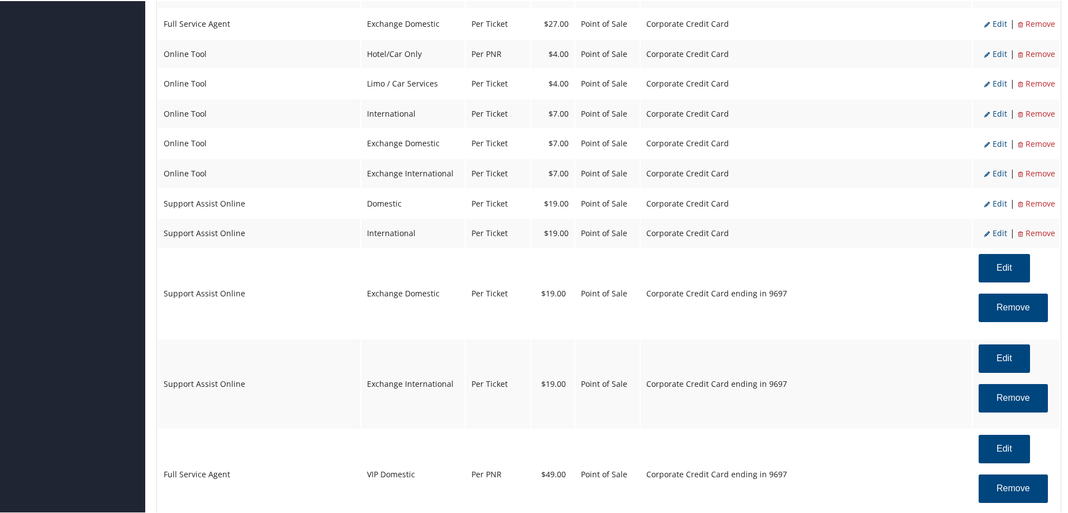
select select "4"
select select "2"
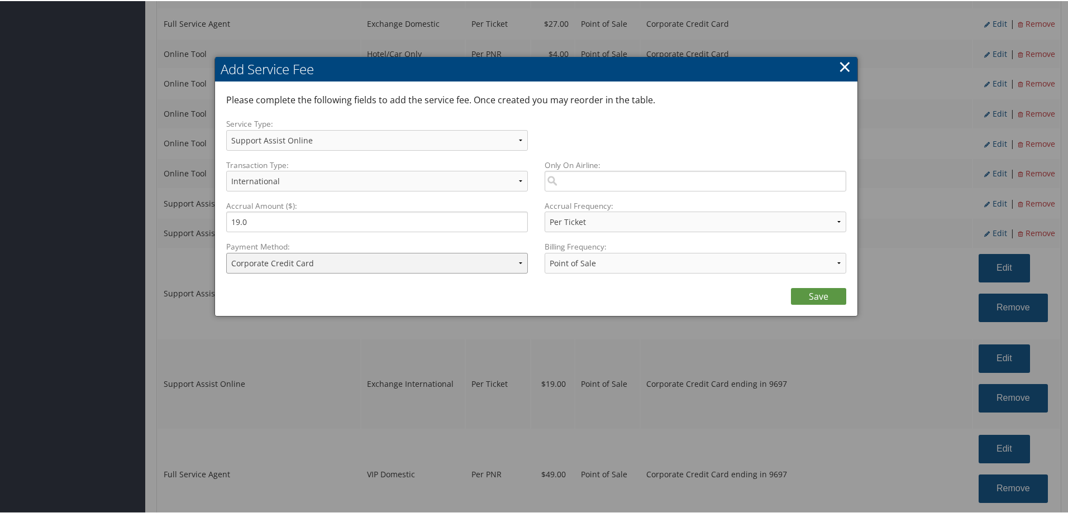
click at [382, 261] on select "ACH Transfer Cash / Check (AR) Corporate Credit Card Ghost Credit Card Hotel Gu…" at bounding box center [377, 262] width 302 height 21
select select "2_2084"
click at [226, 252] on select "ACH Transfer Cash / Check (AR) Corporate Credit Card Ghost Credit Card Hotel Gu…" at bounding box center [377, 262] width 302 height 21
click at [816, 289] on link "Save" at bounding box center [818, 295] width 55 height 17
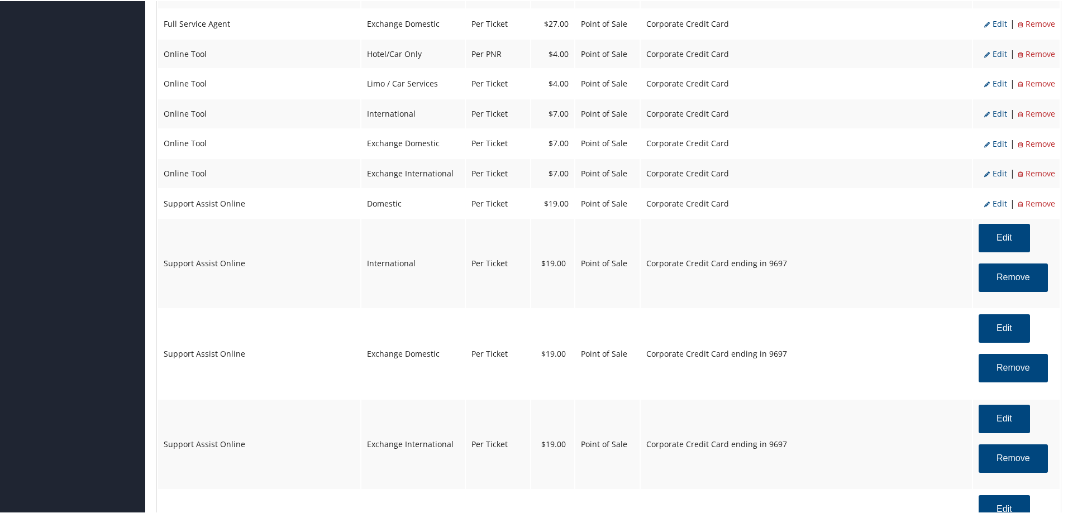
click at [995, 201] on span "Edit" at bounding box center [995, 202] width 23 height 11
select select "12"
select select "2"
select select "4"
select select "2"
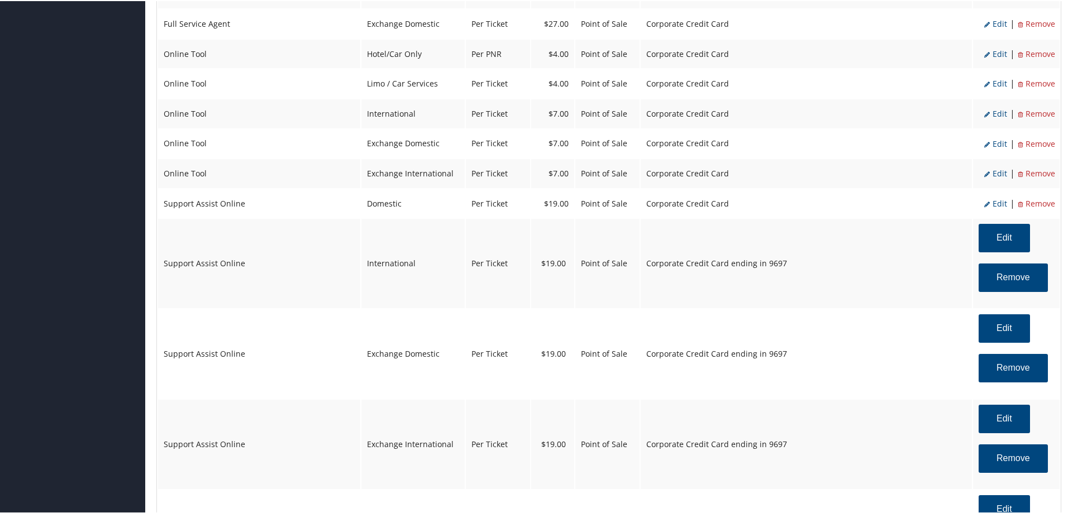
select select "2"
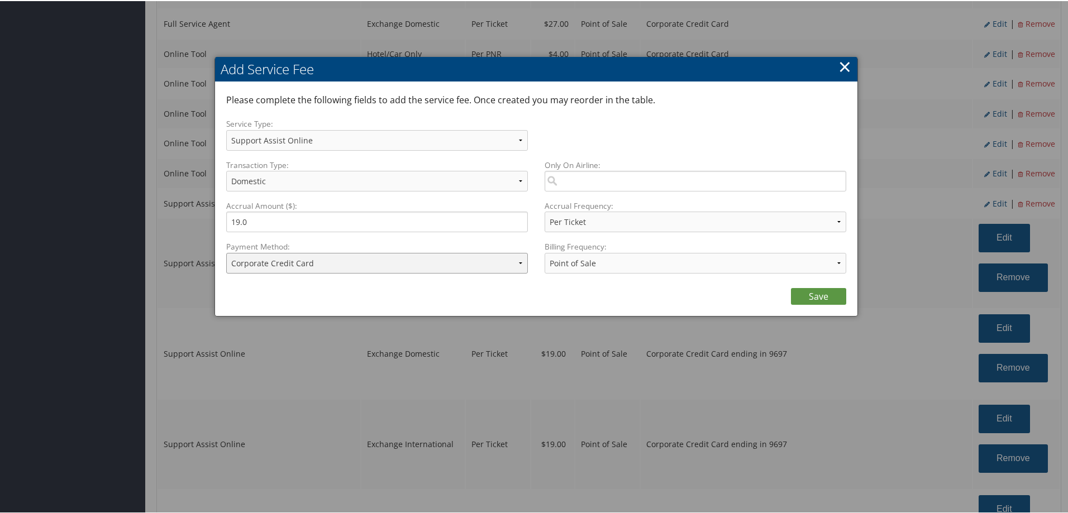
click at [404, 264] on select "ACH Transfer Cash / Check (AR) Corporate Credit Card Ghost Credit Card Hotel Gu…" at bounding box center [377, 262] width 302 height 21
select select "2_2084"
click at [226, 252] on select "ACH Transfer Cash / Check (AR) Corporate Credit Card Ghost Credit Card Hotel Gu…" at bounding box center [377, 262] width 302 height 21
click at [819, 293] on link "Save" at bounding box center [818, 295] width 55 height 17
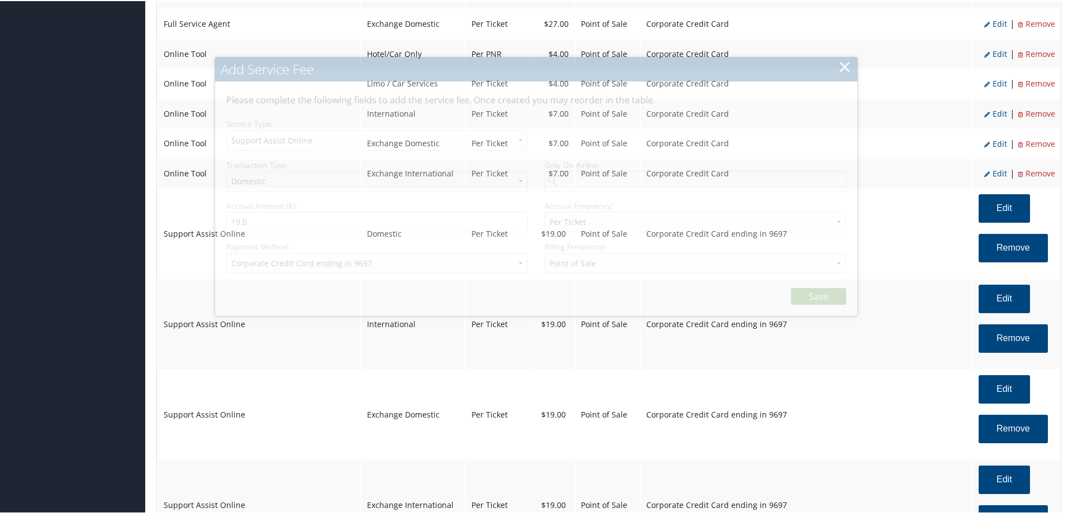
select select "12"
select select "2"
select select "4"
select select "2_2084"
select select "2"
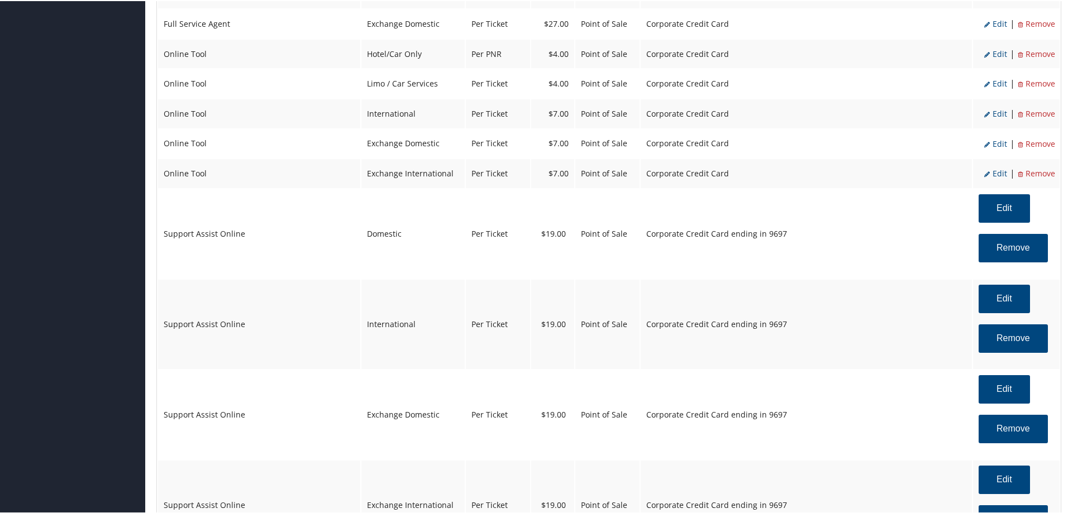
click at [996, 175] on span "Edit" at bounding box center [995, 172] width 23 height 11
select select "6"
select select "25"
type input "7.0"
select select "2"
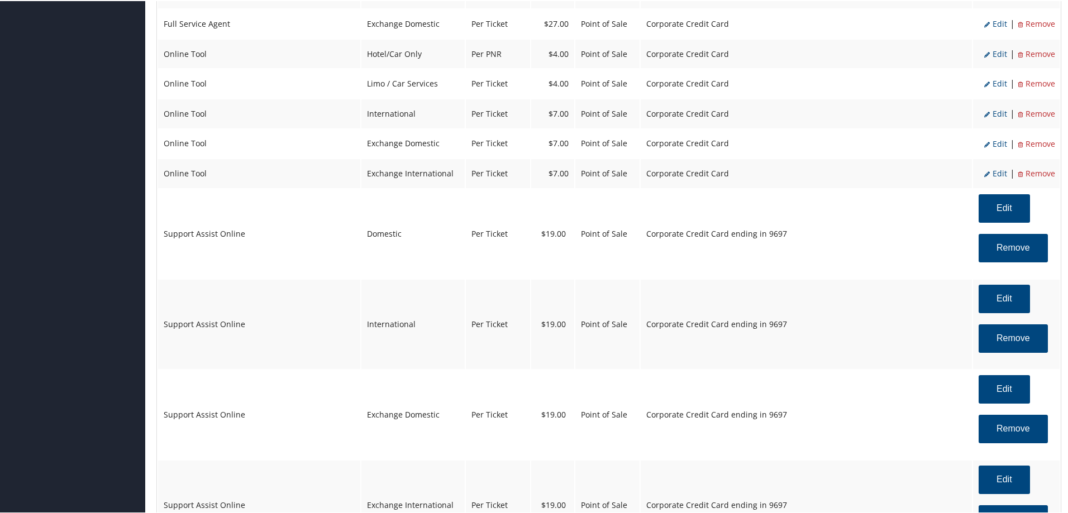
select select "6"
select select "25"
select select "4"
select select "2"
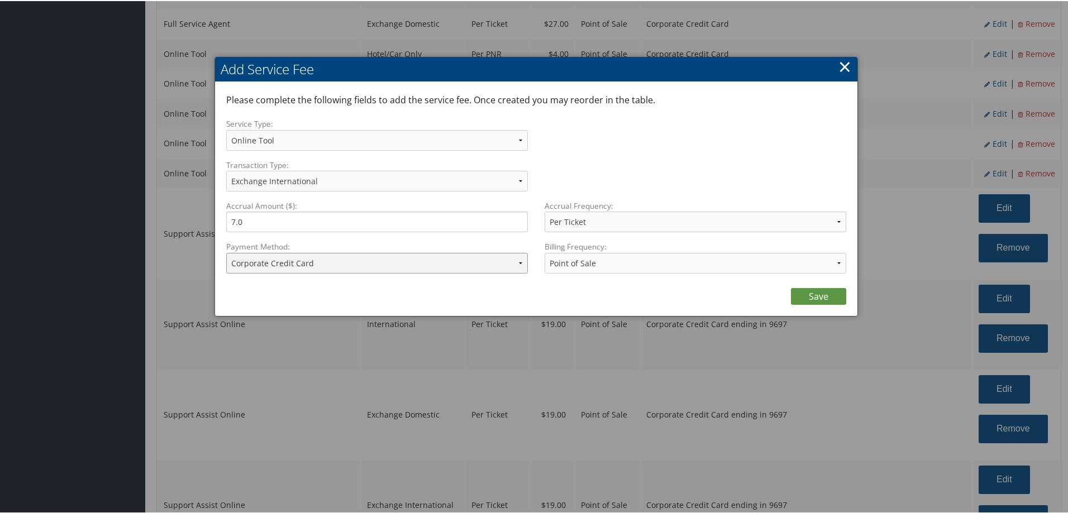
drag, startPoint x: 383, startPoint y: 258, endPoint x: 379, endPoint y: 265, distance: 7.5
click at [383, 258] on select "ACH Transfer Cash / Check (AR) Corporate Credit Card Ghost Credit Card Hotel Gu…" at bounding box center [377, 262] width 302 height 21
select select "2_2084"
click at [226, 252] on select "ACH Transfer Cash / Check (AR) Corporate Credit Card Ghost Credit Card Hotel Gu…" at bounding box center [377, 262] width 302 height 21
click at [805, 294] on link "Save" at bounding box center [818, 295] width 55 height 17
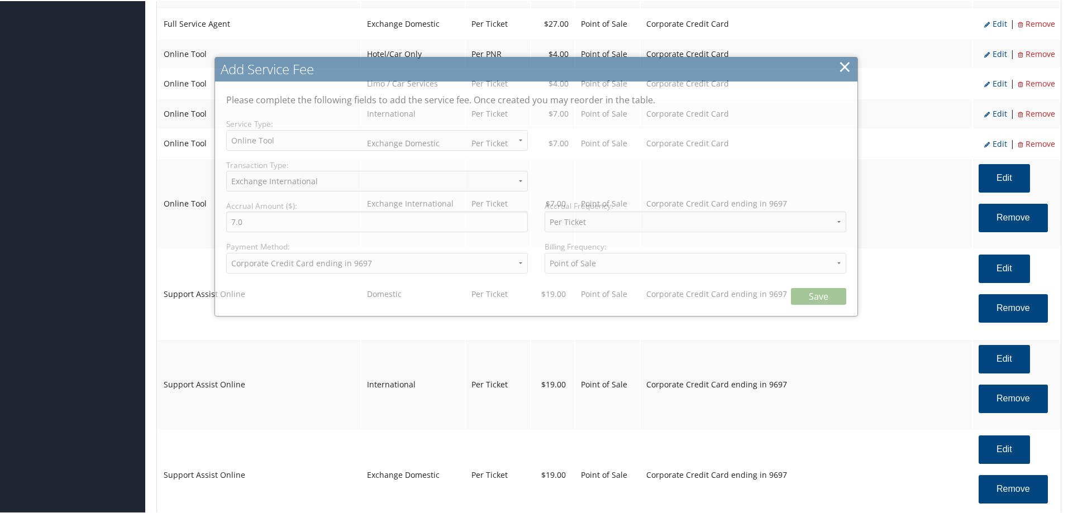
select select "6"
select select "25"
select select "4"
select select "2_2084"
select select "2"
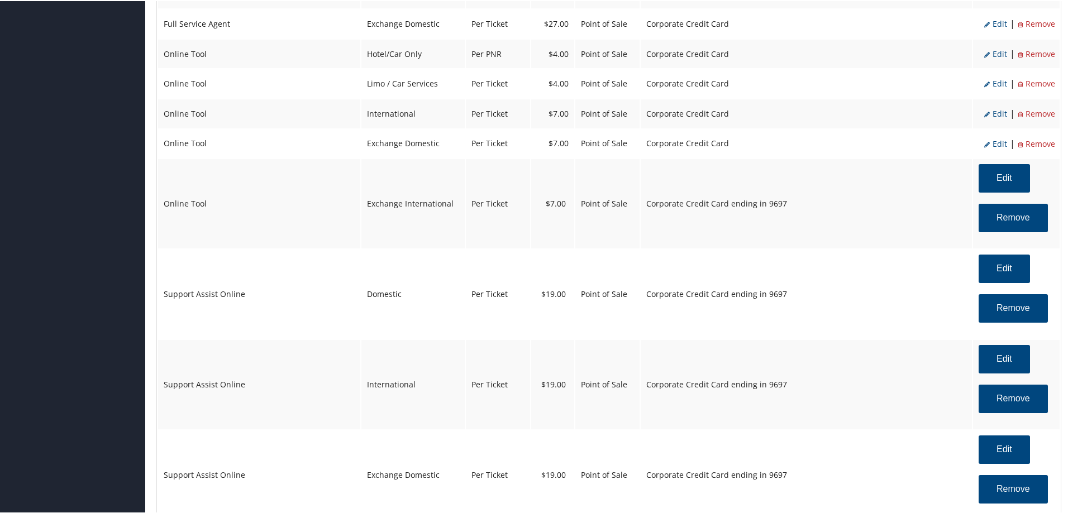
click at [995, 143] on span "Edit" at bounding box center [995, 142] width 23 height 11
select select "24"
select select "2"
select select "6"
select select "24"
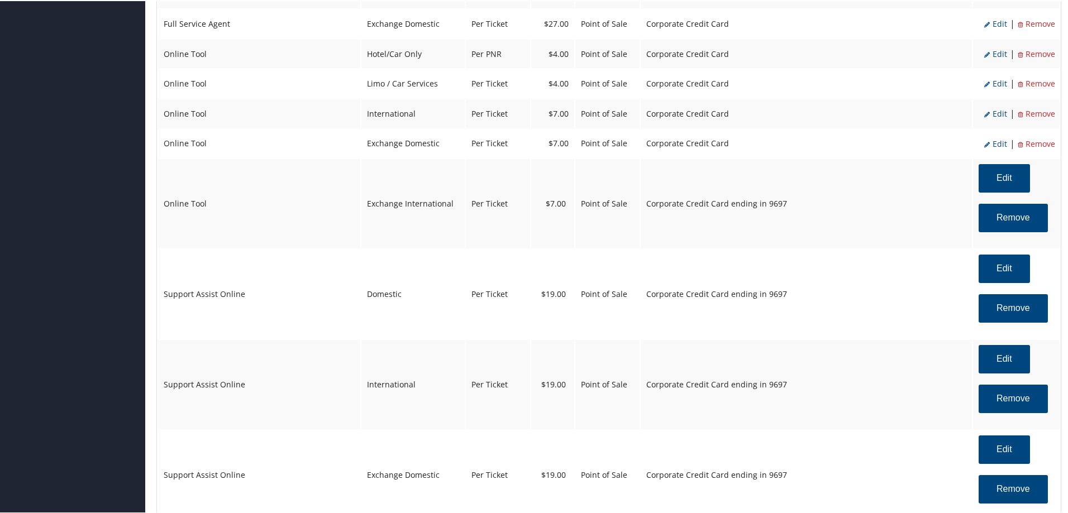
select select "4"
select select "2"
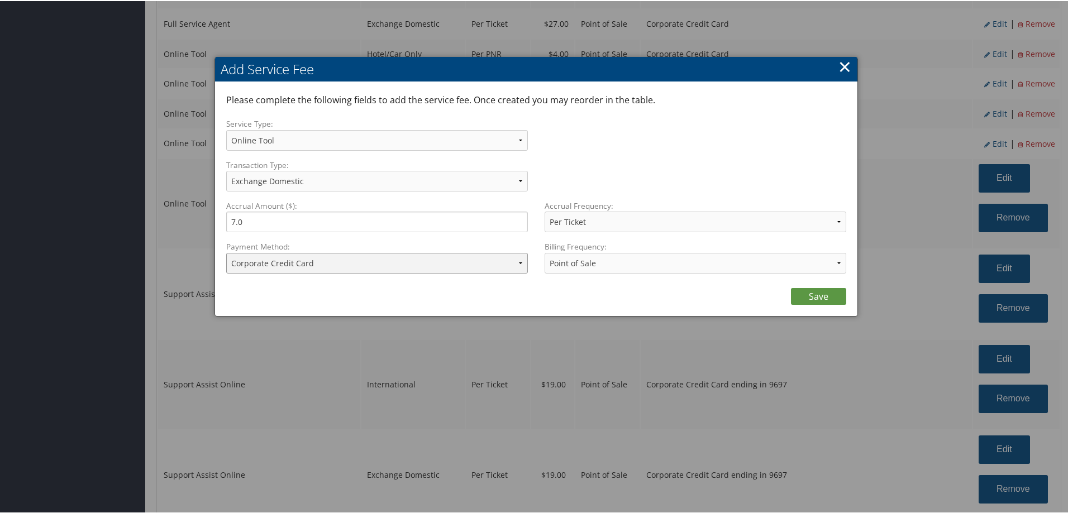
click at [408, 272] on select "ACH Transfer Cash / Check (AR) Corporate Credit Card Ghost Credit Card Hotel Gu…" at bounding box center [377, 262] width 302 height 21
click at [226, 252] on select "ACH Transfer Cash / Check (AR) Corporate Credit Card Ghost Credit Card Hotel Gu…" at bounding box center [377, 262] width 302 height 21
click at [298, 263] on select "ACH Transfer Cash / Check (AR) Corporate Credit Card Ghost Credit Card Hotel Gu…" at bounding box center [377, 262] width 302 height 21
select select "2_2084"
click at [226, 252] on select "ACH Transfer Cash / Check (AR) Corporate Credit Card Ghost Credit Card Hotel Gu…" at bounding box center [377, 262] width 302 height 21
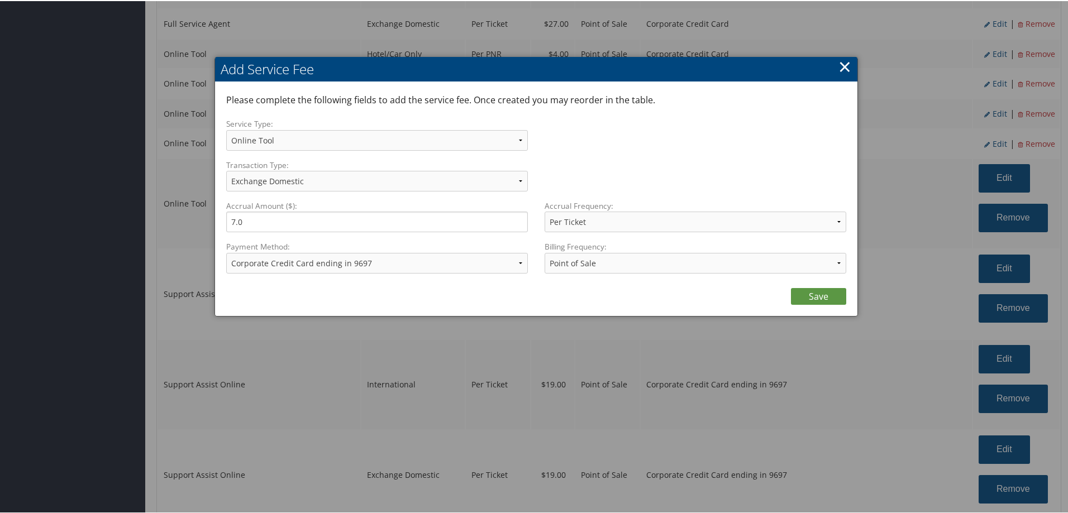
drag, startPoint x: 814, startPoint y: 294, endPoint x: 829, endPoint y: 285, distance: 17.4
click at [814, 294] on link "Save" at bounding box center [818, 295] width 55 height 17
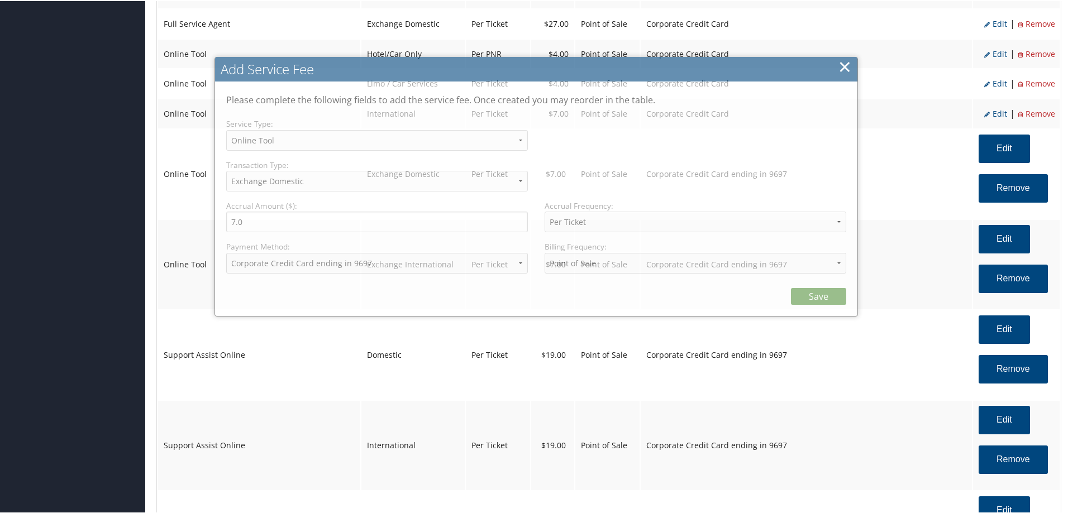
select select "6"
select select "24"
select select "4"
select select "2_2084"
select select "2"
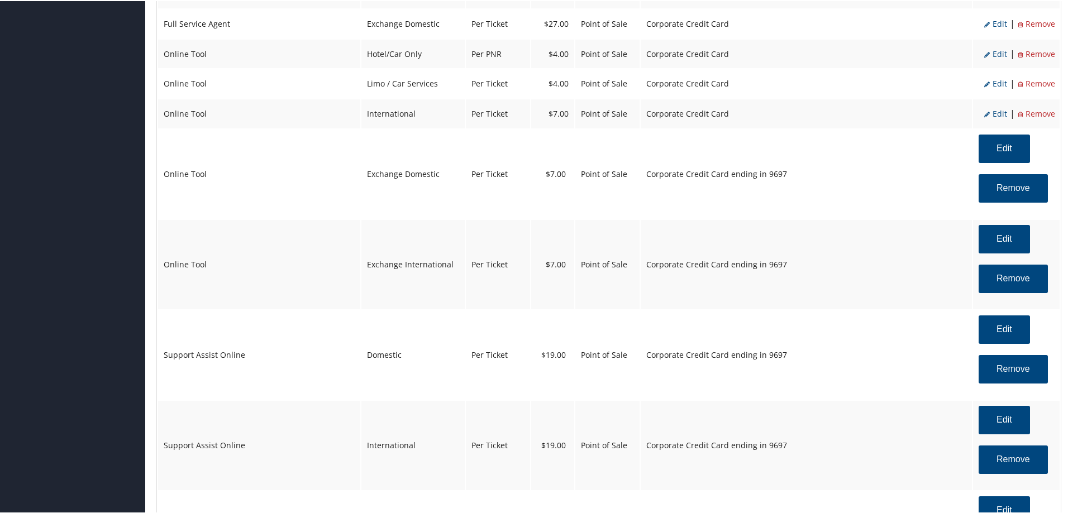
click at [997, 110] on span "Edit" at bounding box center [995, 112] width 23 height 11
select select "14"
select select "2"
select select "6"
select select "14"
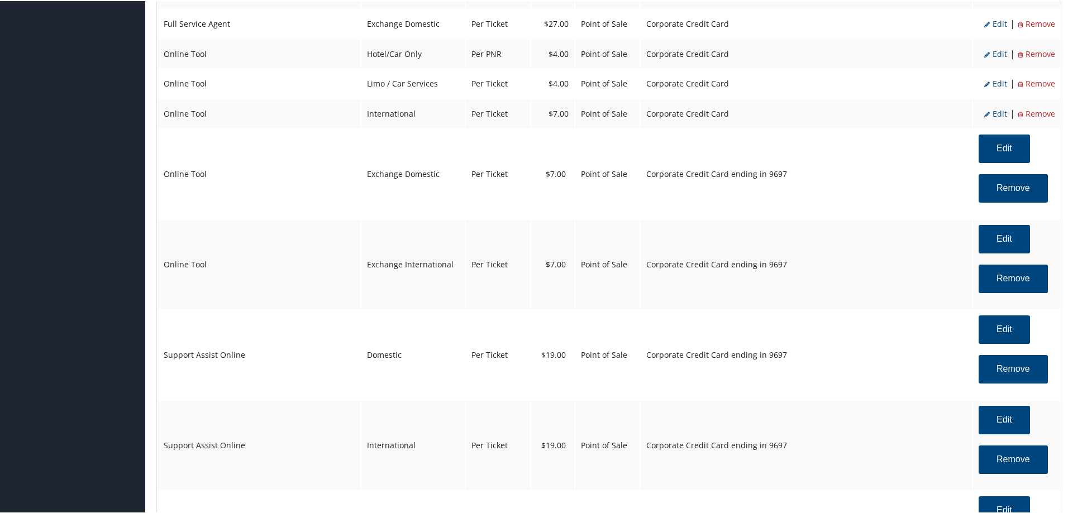
select select "4"
select select "2"
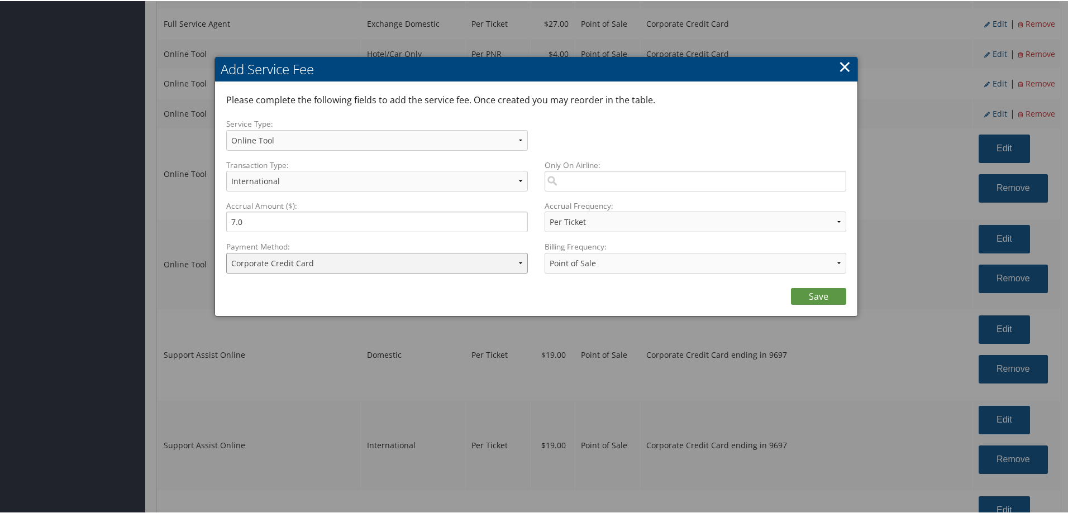
click at [360, 270] on select "ACH Transfer Cash / Check (AR) Corporate Credit Card Ghost Credit Card Hotel Gu…" at bounding box center [377, 262] width 302 height 21
select select "2_2084"
click at [226, 252] on select "ACH Transfer Cash / Check (AR) Corporate Credit Card Ghost Credit Card Hotel Gu…" at bounding box center [377, 262] width 302 height 21
click at [826, 299] on link "Save" at bounding box center [818, 295] width 55 height 17
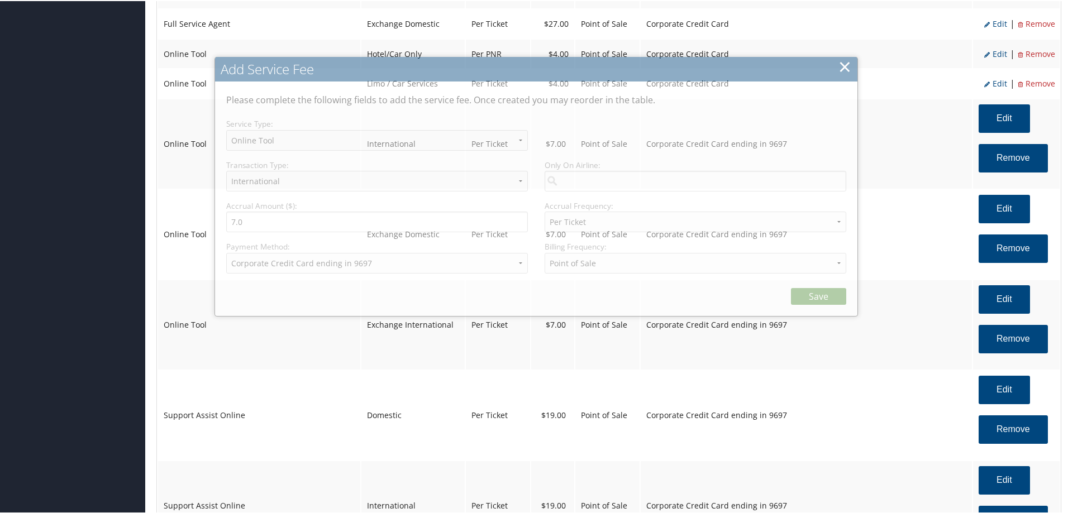
select select "6"
select select "14"
select select "4"
select select "2_2084"
select select "2"
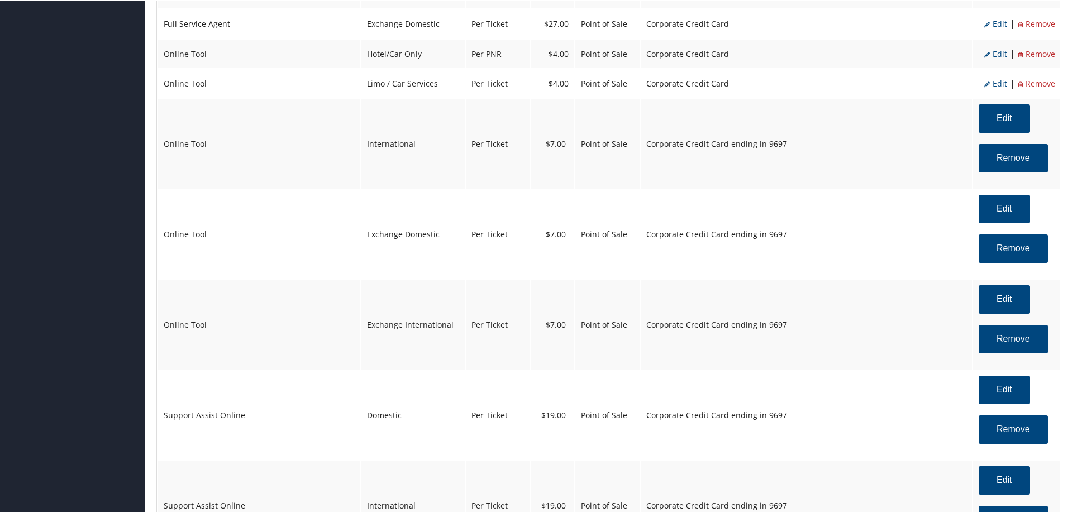
click at [995, 81] on span "Edit" at bounding box center [995, 82] width 23 height 11
select select "26"
type input "4.0"
select select "2"
select select "6"
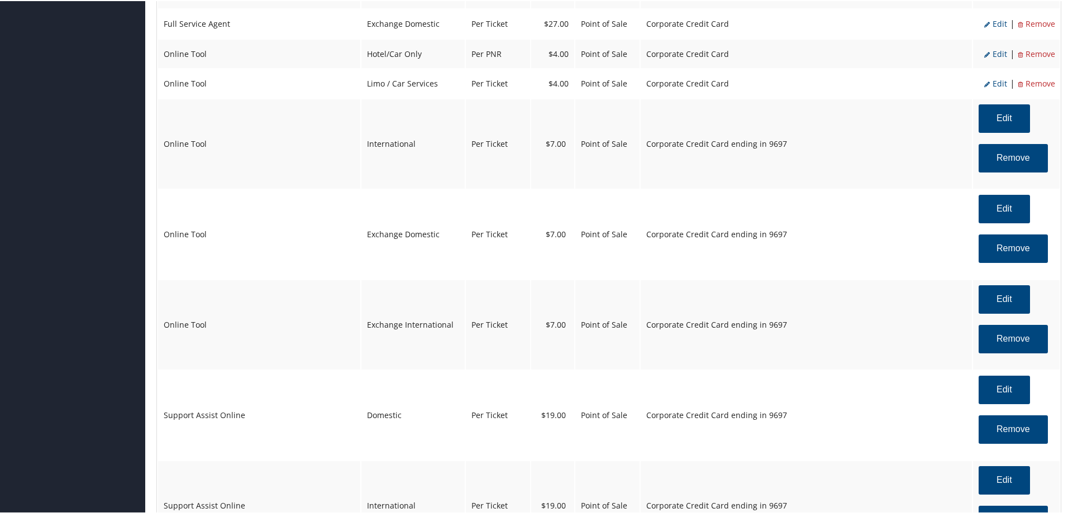
select select "26"
select select "4"
select select "2"
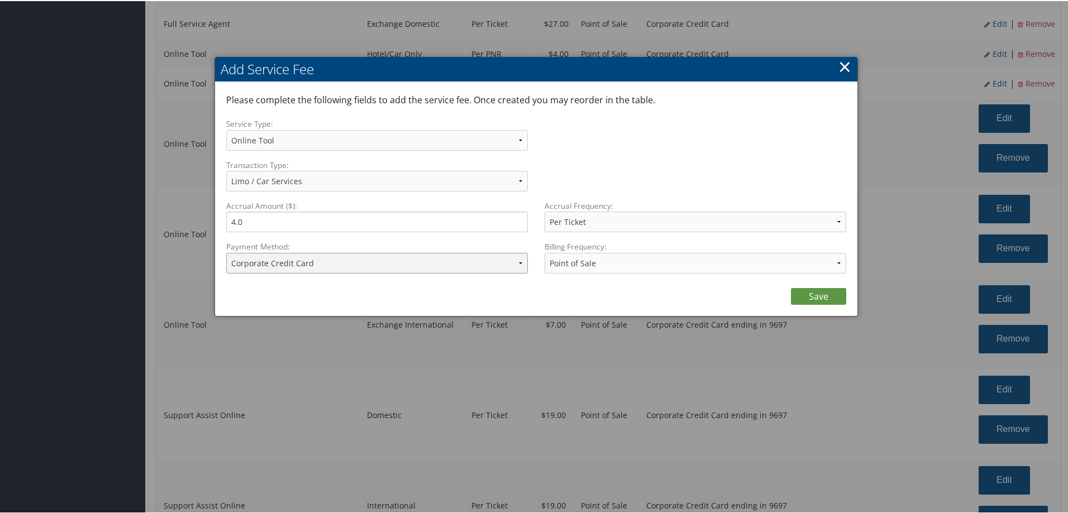
click at [322, 265] on select "ACH Transfer Cash / Check (AR) Corporate Credit Card Ghost Credit Card Hotel Gu…" at bounding box center [377, 262] width 302 height 21
select select "2_2084"
click at [226, 252] on select "ACH Transfer Cash / Check (AR) Corporate Credit Card Ghost Credit Card Hotel Gu…" at bounding box center [377, 262] width 302 height 21
click at [809, 294] on link "Save" at bounding box center [818, 295] width 55 height 17
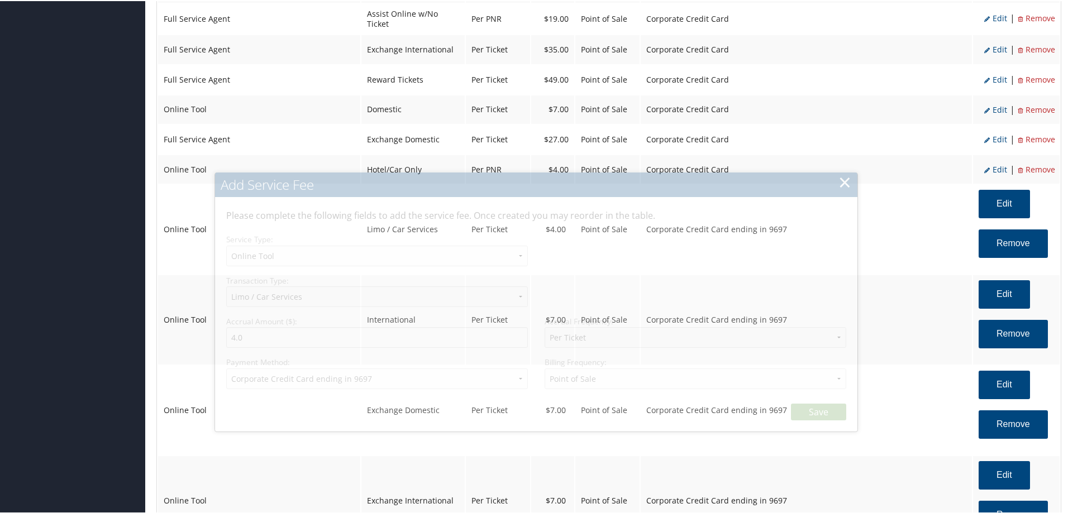
select select "6"
select select "26"
select select "4"
select select "2_2084"
select select "2"
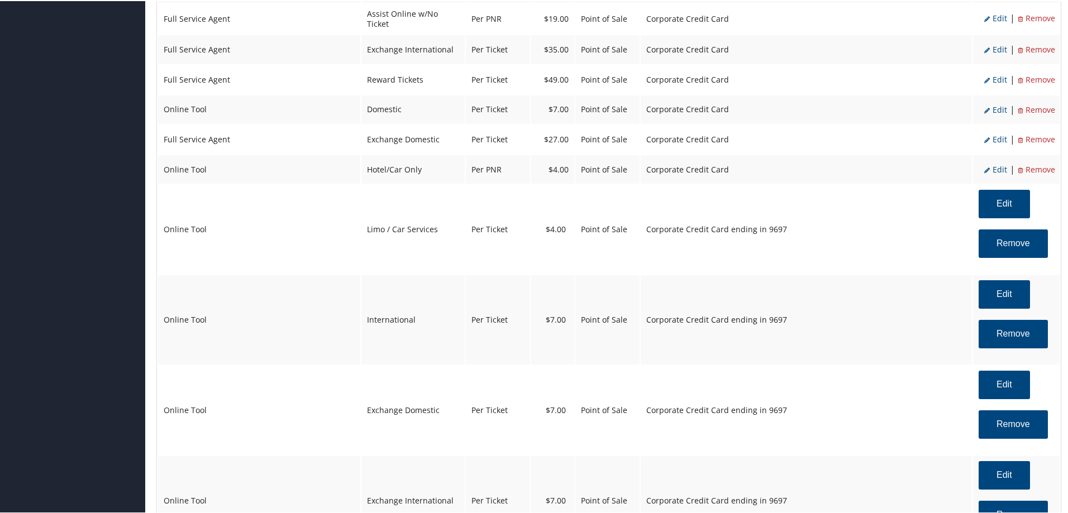
scroll to position [570, 0]
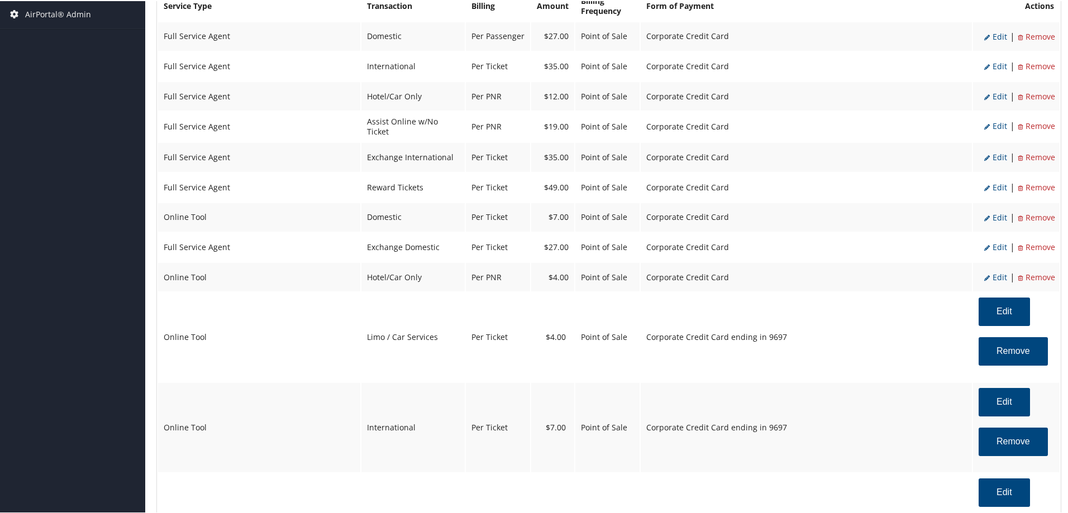
click at [993, 276] on span "Edit" at bounding box center [995, 276] width 23 height 11
select select "6"
select select "2"
select select "6"
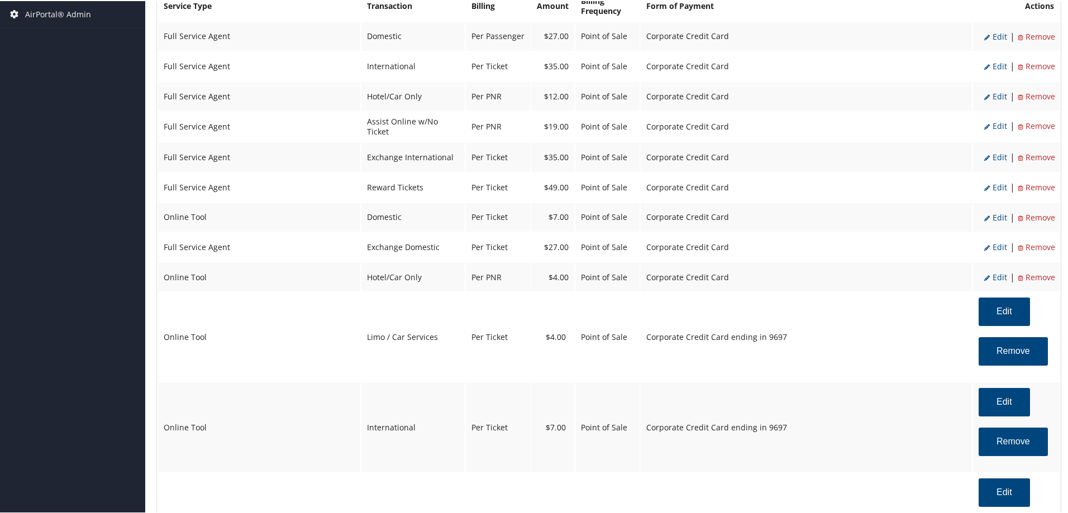
select select "6"
select select "2"
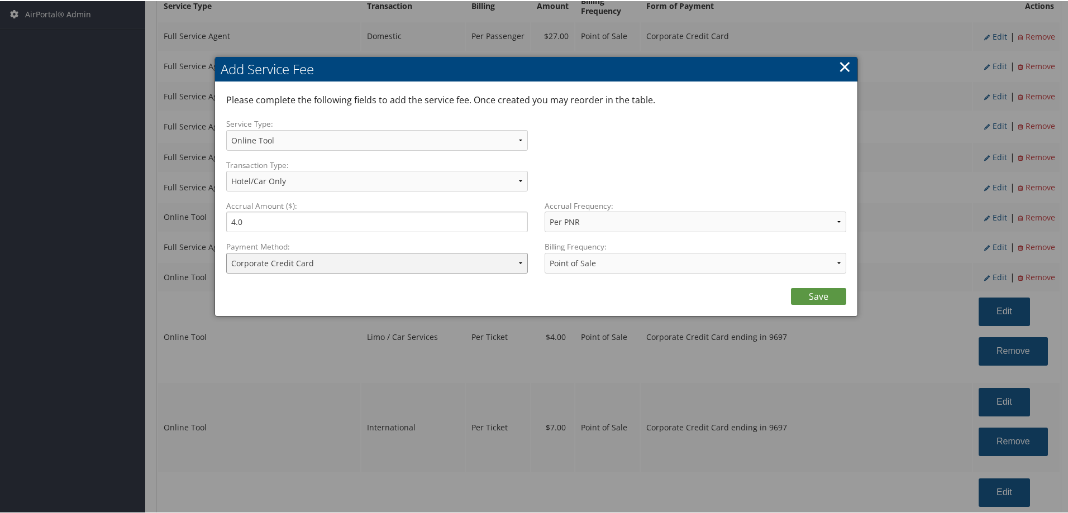
click at [358, 265] on select "ACH Transfer Cash / Check (AR) Corporate Credit Card Ghost Credit Card Hotel Gu…" at bounding box center [377, 262] width 302 height 21
select select "2_2084"
click at [226, 252] on select "ACH Transfer Cash / Check (AR) Corporate Credit Card Ghost Credit Card Hotel Gu…" at bounding box center [377, 262] width 302 height 21
click at [816, 294] on link "Save" at bounding box center [818, 295] width 55 height 17
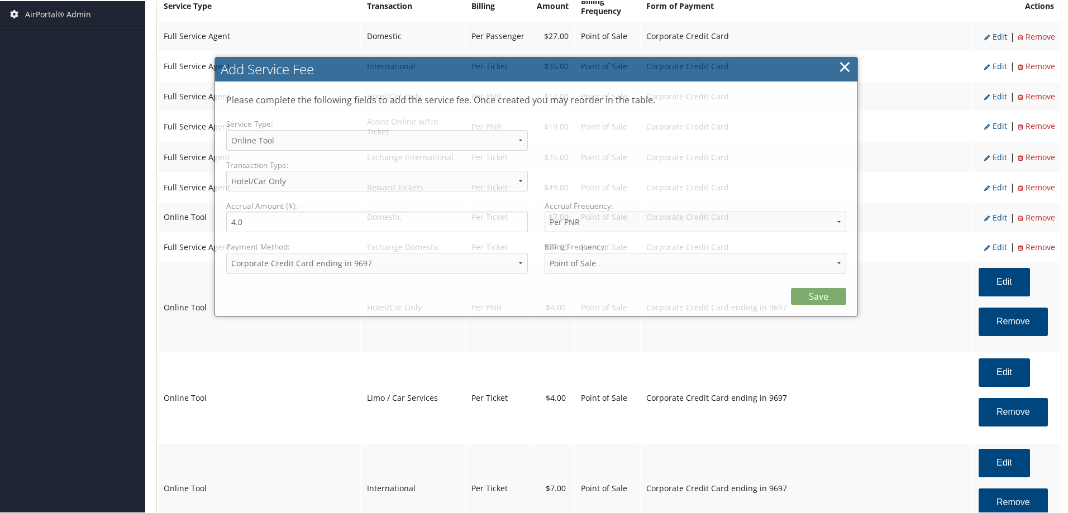
select select "6"
select select "2"
select select "2_2084"
select select "2"
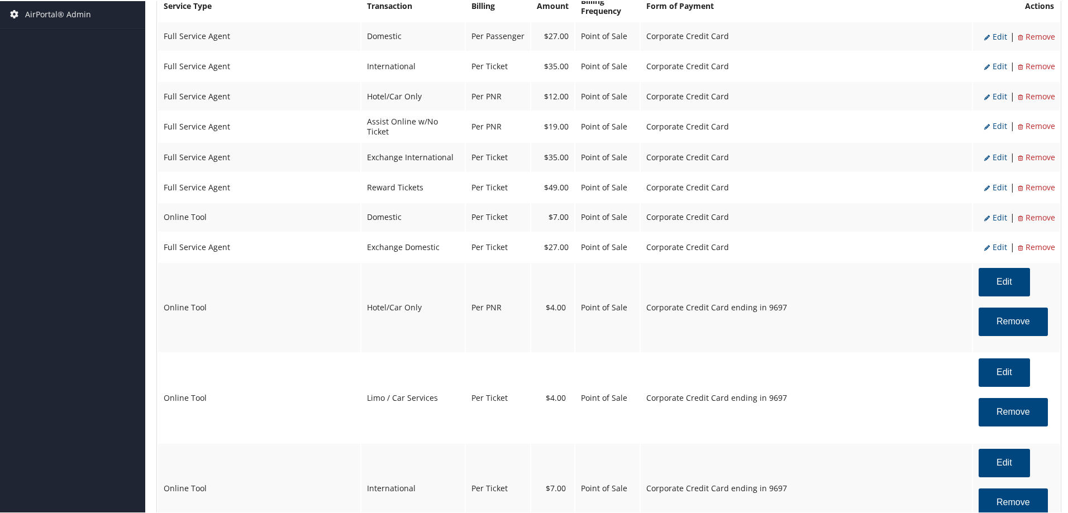
click at [998, 244] on span "Edit" at bounding box center [995, 246] width 23 height 11
select select "2"
select select "24"
type input "27.0"
select select "4"
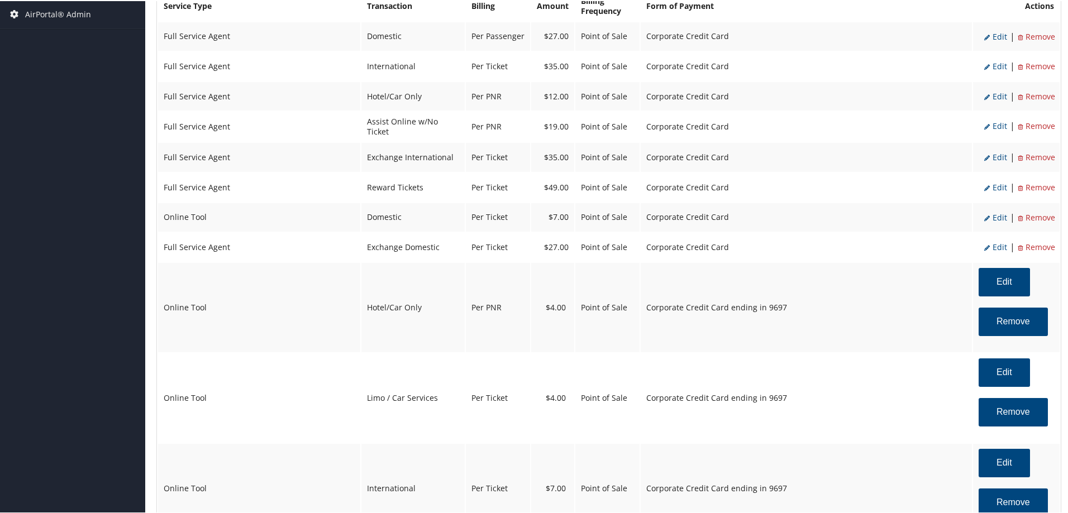
select select "2"
select select "24"
select select "4"
select select "2"
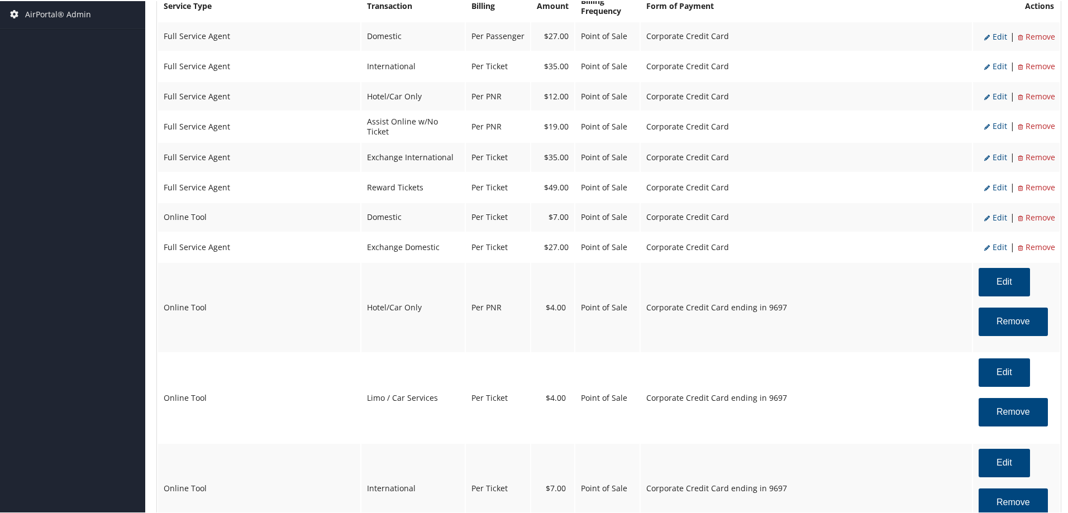
select select "2"
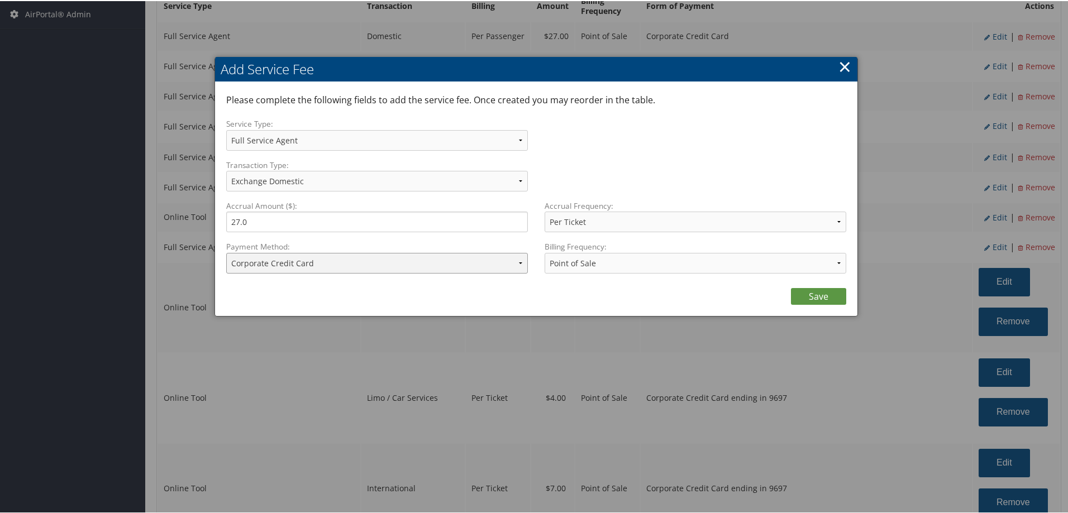
click at [366, 265] on select "ACH Transfer Cash / Check (AR) Corporate Credit Card Ghost Credit Card Hotel Gu…" at bounding box center [377, 262] width 302 height 21
select select "2_2084"
click at [226, 252] on select "ACH Transfer Cash / Check (AR) Corporate Credit Card Ghost Credit Card Hotel Gu…" at bounding box center [377, 262] width 302 height 21
click at [808, 298] on link "Save" at bounding box center [818, 295] width 55 height 17
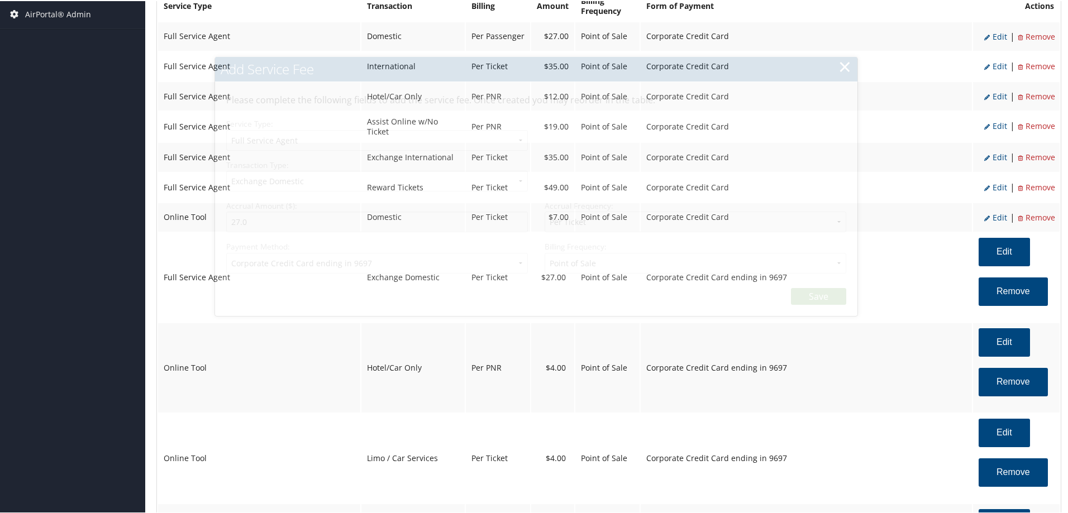
select select "2"
select select "24"
select select "4"
select select "2_2084"
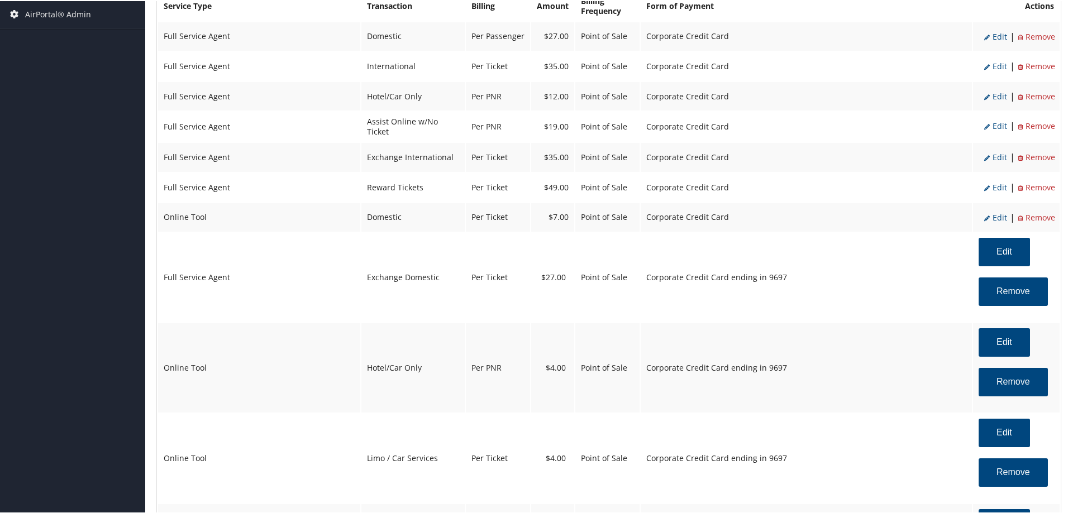
click at [996, 215] on span "Edit" at bounding box center [995, 216] width 23 height 11
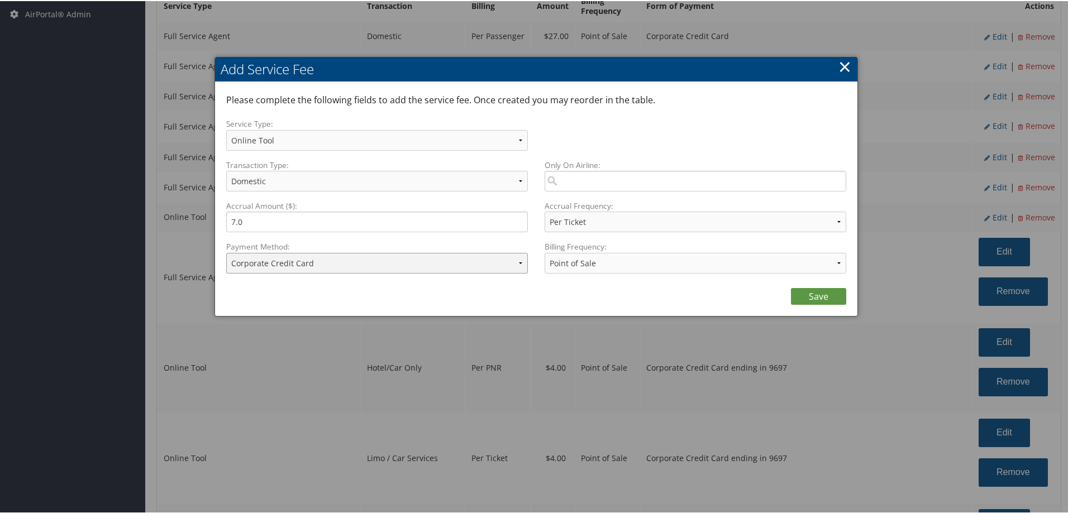
drag, startPoint x: 413, startPoint y: 264, endPoint x: 413, endPoint y: 272, distance: 7.3
click at [415, 265] on select "ACH Transfer Cash / Check (AR) Corporate Credit Card Ghost Credit Card Hotel Gu…" at bounding box center [377, 262] width 302 height 21
click at [226, 252] on select "ACH Transfer Cash / Check (AR) Corporate Credit Card Ghost Credit Card Hotel Gu…" at bounding box center [377, 262] width 302 height 21
click at [812, 296] on link "Save" at bounding box center [818, 295] width 55 height 17
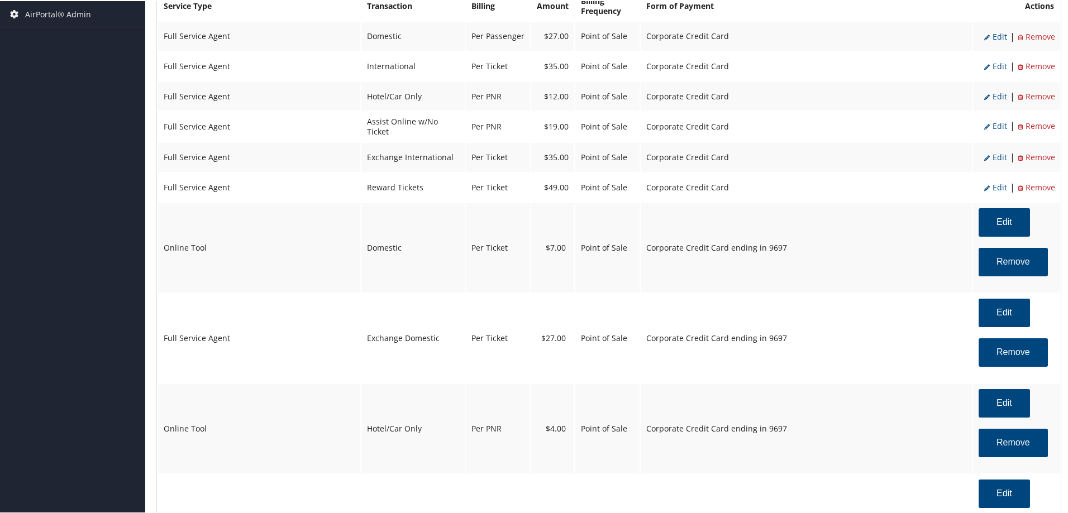
click at [991, 188] on span "Edit" at bounding box center [995, 186] width 23 height 11
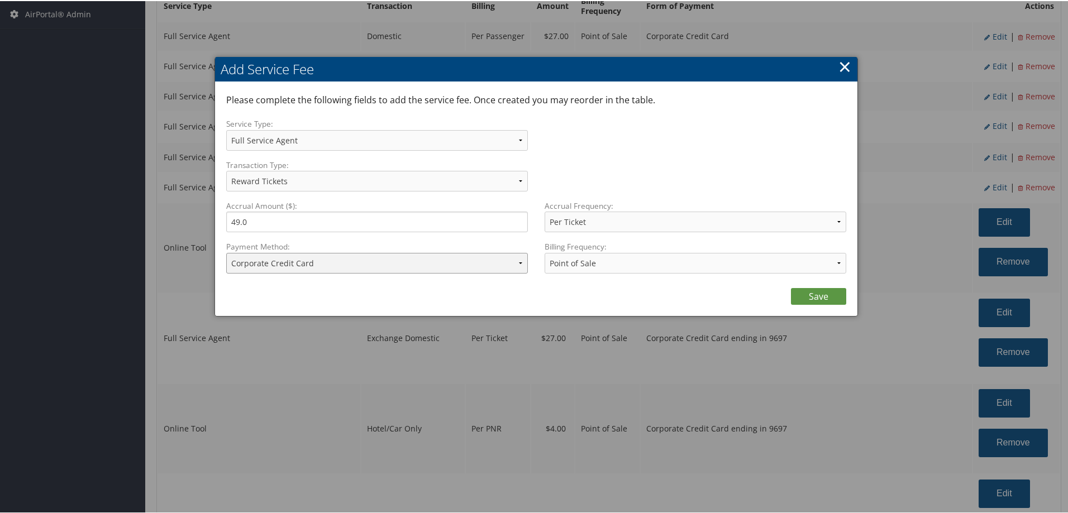
click at [421, 263] on select "ACH Transfer Cash / Check (AR) Corporate Credit Card Ghost Credit Card Hotel Gu…" at bounding box center [377, 262] width 302 height 21
click at [226, 252] on select "ACH Transfer Cash / Check (AR) Corporate Credit Card Ghost Credit Card Hotel Gu…" at bounding box center [377, 262] width 302 height 21
click at [815, 290] on link "Save" at bounding box center [818, 295] width 55 height 17
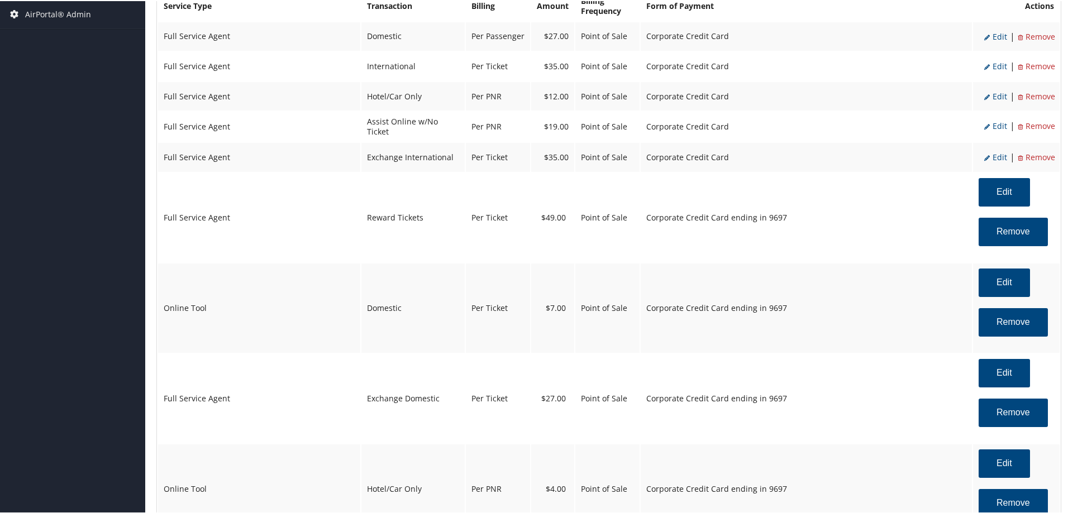
click at [991, 156] on span "Edit" at bounding box center [995, 156] width 23 height 11
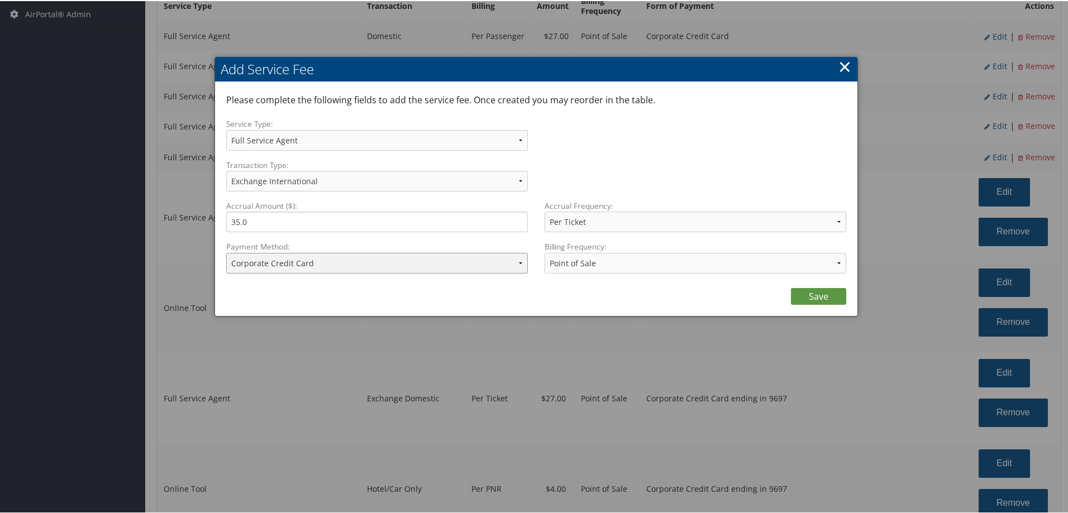
drag, startPoint x: 418, startPoint y: 265, endPoint x: 416, endPoint y: 270, distance: 6.0
click at [418, 265] on select "ACH Transfer Cash / Check (AR) Corporate Credit Card Ghost Credit Card Hotel Gu…" at bounding box center [377, 262] width 302 height 21
click at [226, 252] on select "ACH Transfer Cash / Check (AR) Corporate Credit Card Ghost Credit Card Hotel Gu…" at bounding box center [377, 262] width 302 height 21
click at [825, 292] on link "Save" at bounding box center [818, 295] width 55 height 17
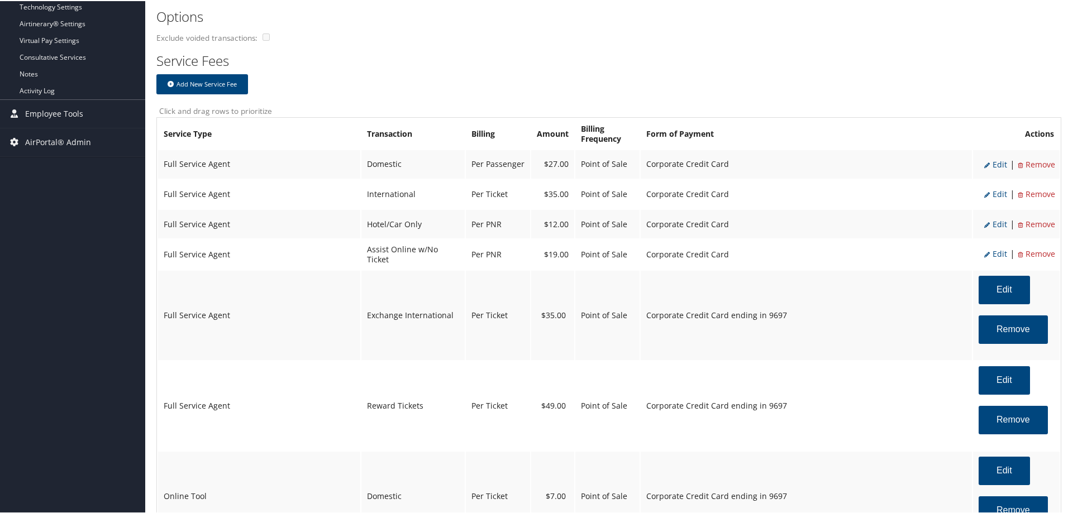
scroll to position [346, 0]
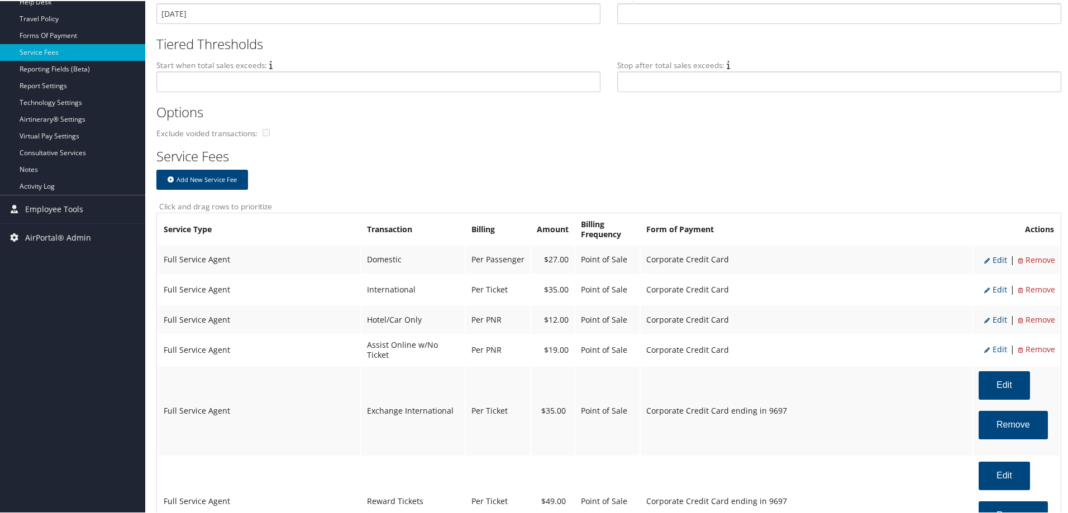
click at [993, 255] on span "Edit" at bounding box center [995, 259] width 23 height 11
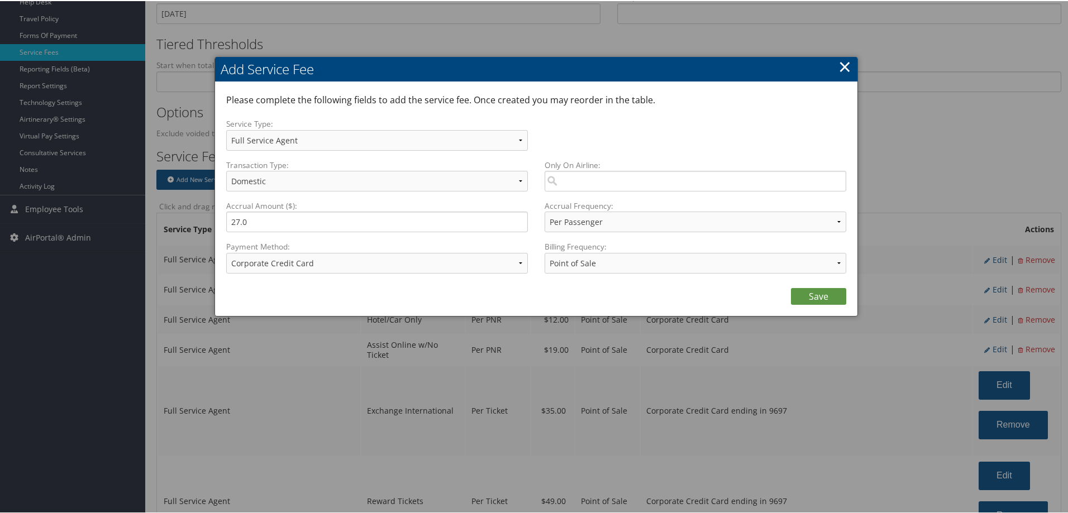
drag, startPoint x: 839, startPoint y: 63, endPoint x: 858, endPoint y: 96, distance: 37.3
click at [839, 64] on link "×" at bounding box center [845, 65] width 13 height 22
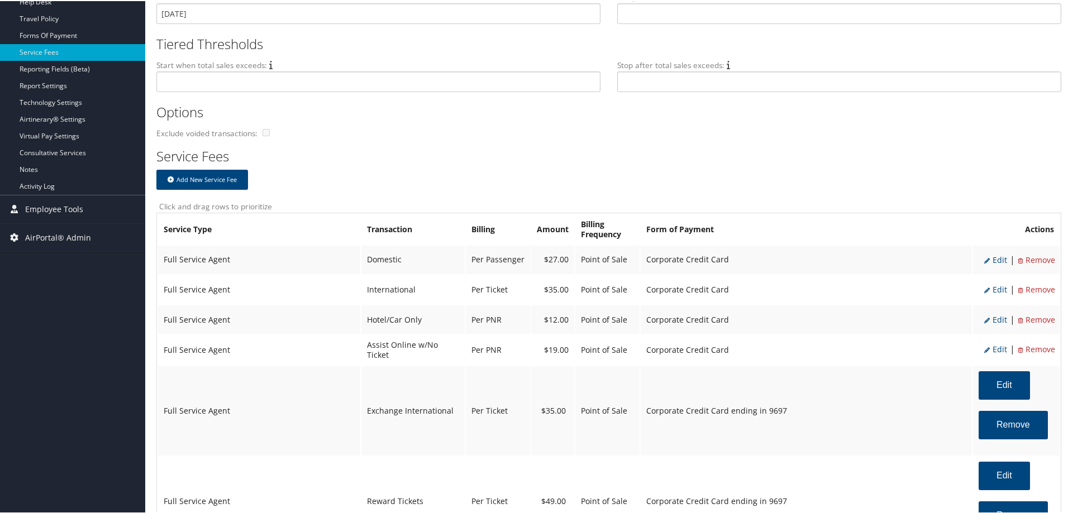
click at [993, 347] on span "Edit" at bounding box center [995, 348] width 23 height 11
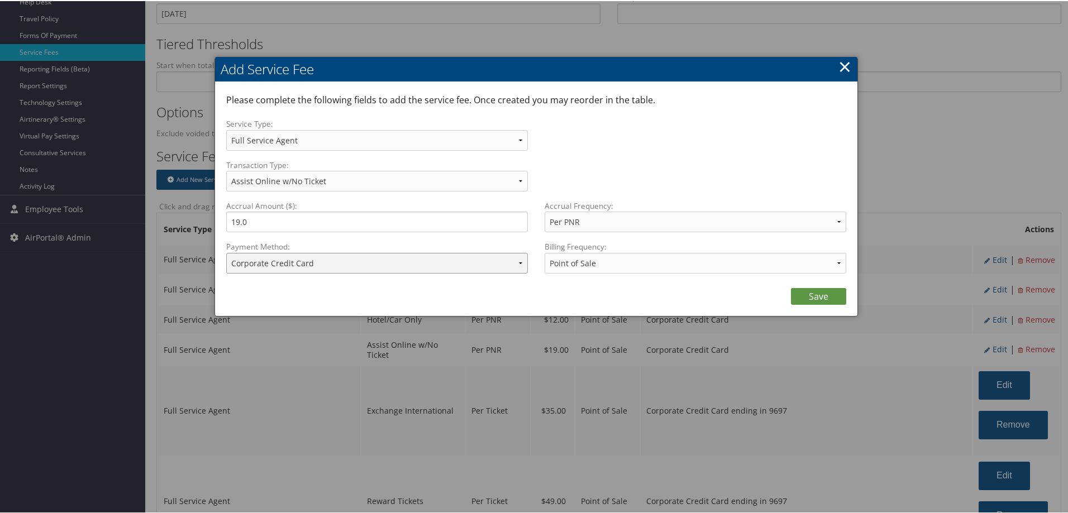
drag, startPoint x: 417, startPoint y: 263, endPoint x: 414, endPoint y: 271, distance: 8.3
click at [416, 263] on select "ACH Transfer Cash / Check (AR) Corporate Credit Card Ghost Credit Card Hotel Gu…" at bounding box center [377, 262] width 302 height 21
click at [226, 252] on select "ACH Transfer Cash / Check (AR) Corporate Credit Card Ghost Credit Card Hotel Gu…" at bounding box center [377, 262] width 302 height 21
click at [829, 296] on link "Save" at bounding box center [818, 295] width 55 height 17
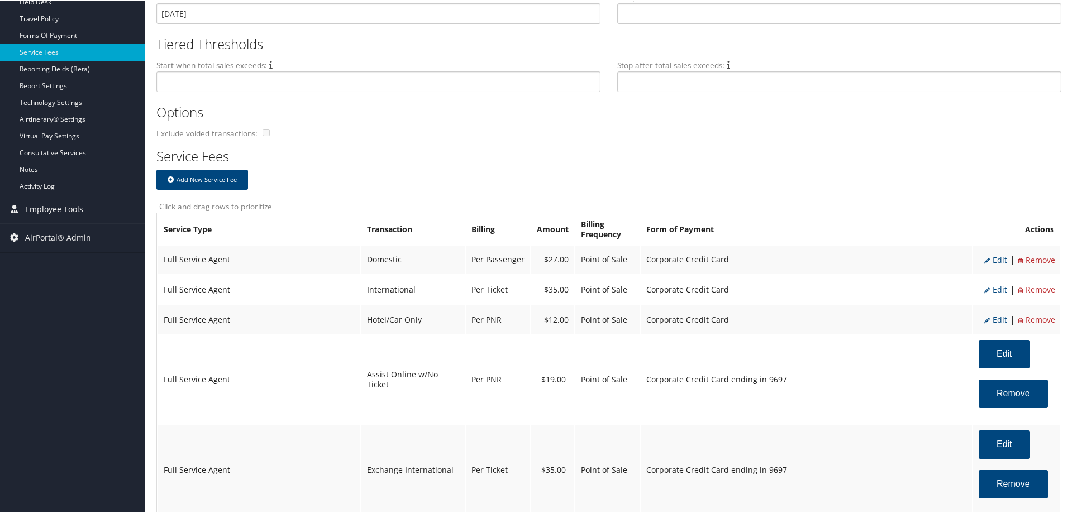
click at [995, 318] on span "Edit" at bounding box center [995, 318] width 23 height 11
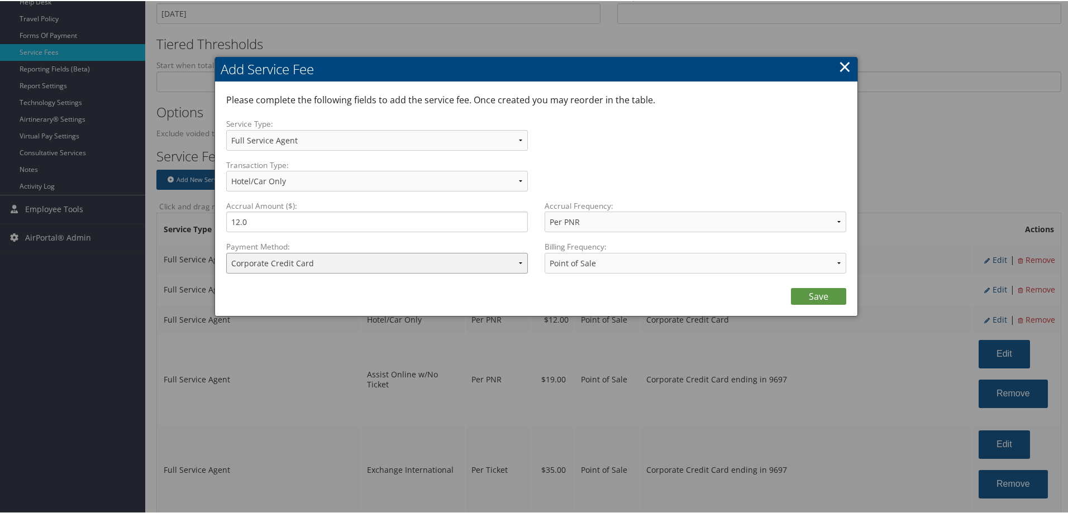
click at [463, 266] on select "ACH Transfer Cash / Check (AR) Corporate Credit Card Ghost Credit Card Hotel Gu…" at bounding box center [377, 262] width 302 height 21
click at [226, 252] on select "ACH Transfer Cash / Check (AR) Corporate Credit Card Ghost Credit Card Hotel Gu…" at bounding box center [377, 262] width 302 height 21
click at [821, 291] on link "Save" at bounding box center [818, 295] width 55 height 17
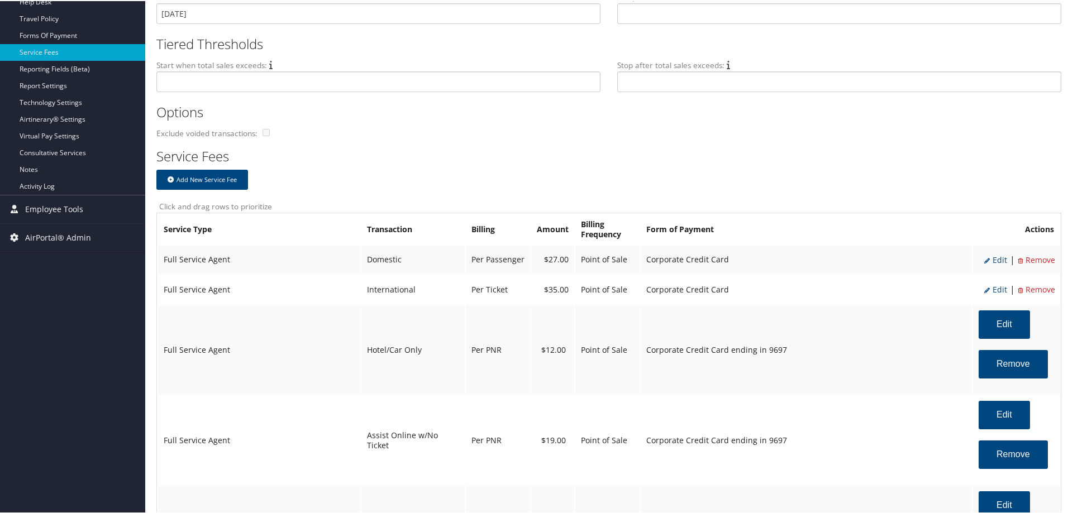
click at [993, 288] on span "Edit" at bounding box center [995, 288] width 23 height 11
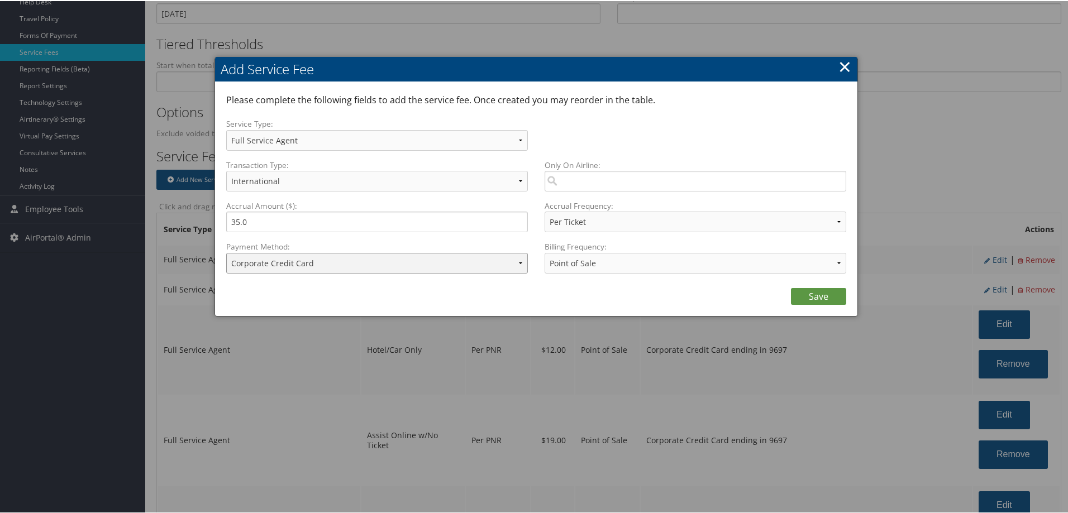
click at [443, 260] on select "ACH Transfer Cash / Check (AR) Corporate Credit Card Ghost Credit Card Hotel Gu…" at bounding box center [377, 262] width 302 height 21
click at [226, 252] on select "ACH Transfer Cash / Check (AR) Corporate Credit Card Ghost Credit Card Hotel Gu…" at bounding box center [377, 262] width 302 height 21
click at [824, 299] on link "Save" at bounding box center [818, 295] width 55 height 17
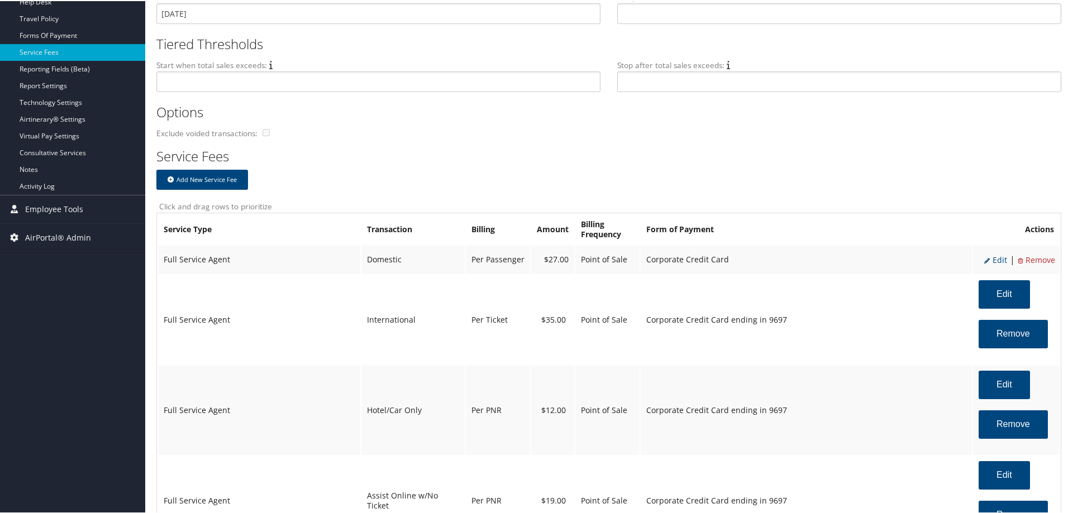
click at [991, 259] on span "Edit" at bounding box center [995, 259] width 23 height 11
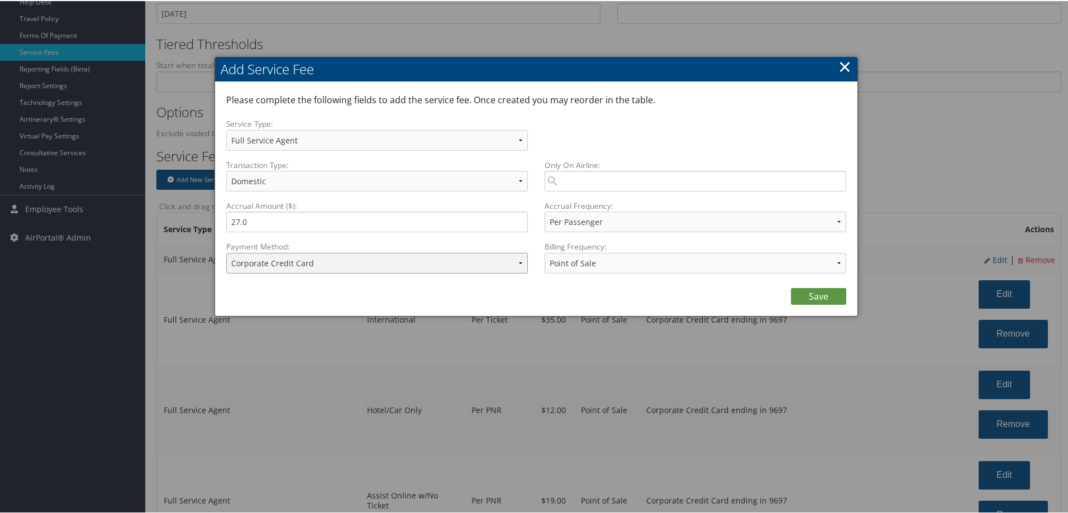
drag, startPoint x: 477, startPoint y: 265, endPoint x: 475, endPoint y: 272, distance: 6.4
click at [477, 265] on select "ACH Transfer Cash / Check (AR) Corporate Credit Card Ghost Credit Card Hotel Gu…" at bounding box center [377, 262] width 302 height 21
click at [226, 252] on select "ACH Transfer Cash / Check (AR) Corporate Credit Card Ghost Credit Card Hotel Gu…" at bounding box center [377, 262] width 302 height 21
click at [819, 297] on link "Save" at bounding box center [818, 295] width 55 height 17
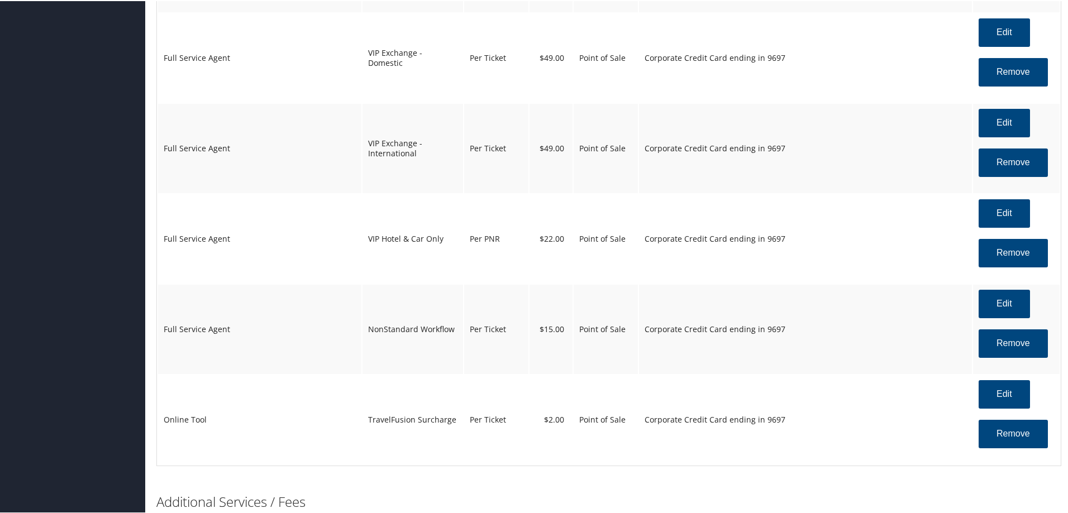
scroll to position [2469, 0]
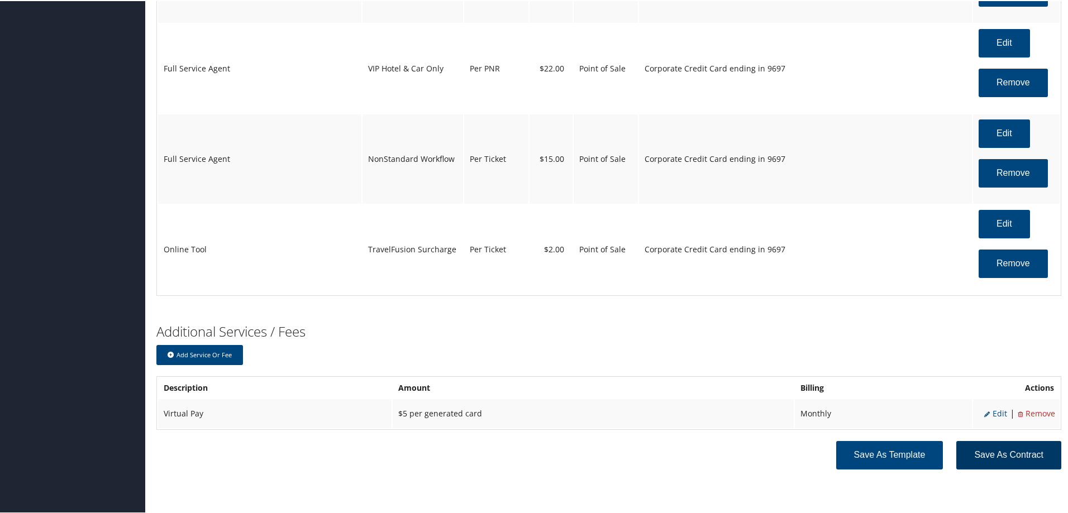
click at [1008, 454] on button "Save as Contract" at bounding box center [1009, 454] width 105 height 28
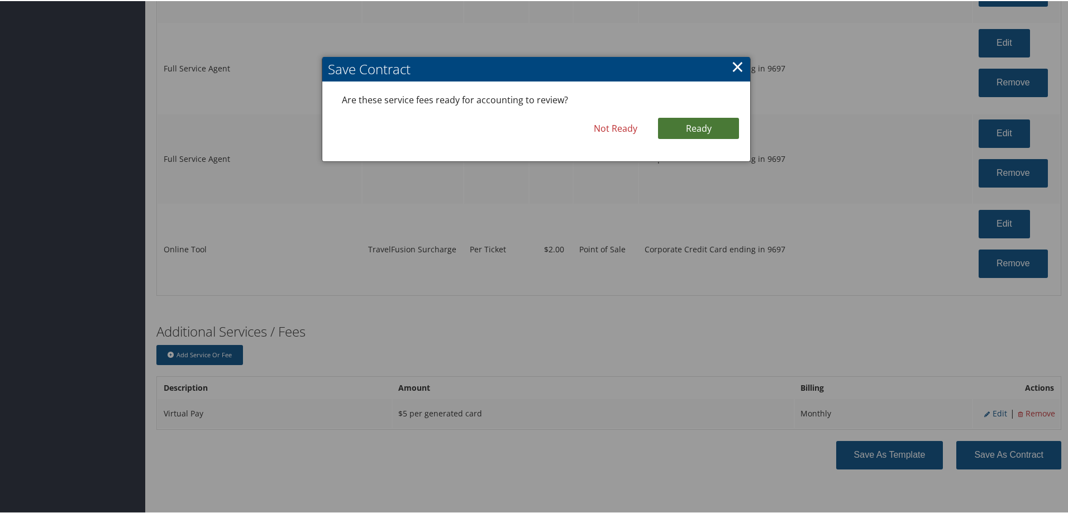
click at [703, 121] on link "Ready" at bounding box center [698, 127] width 81 height 21
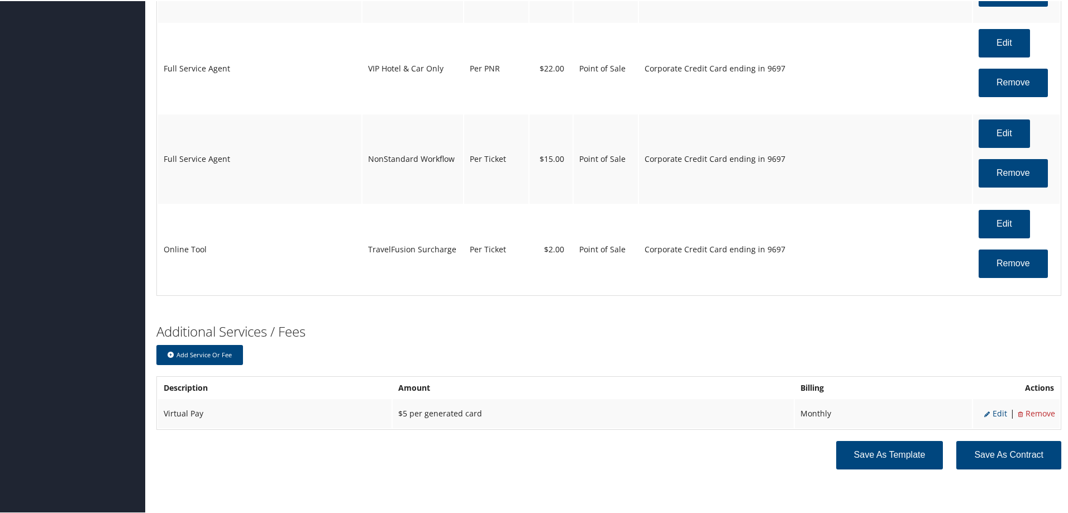
scroll to position [2475, 0]
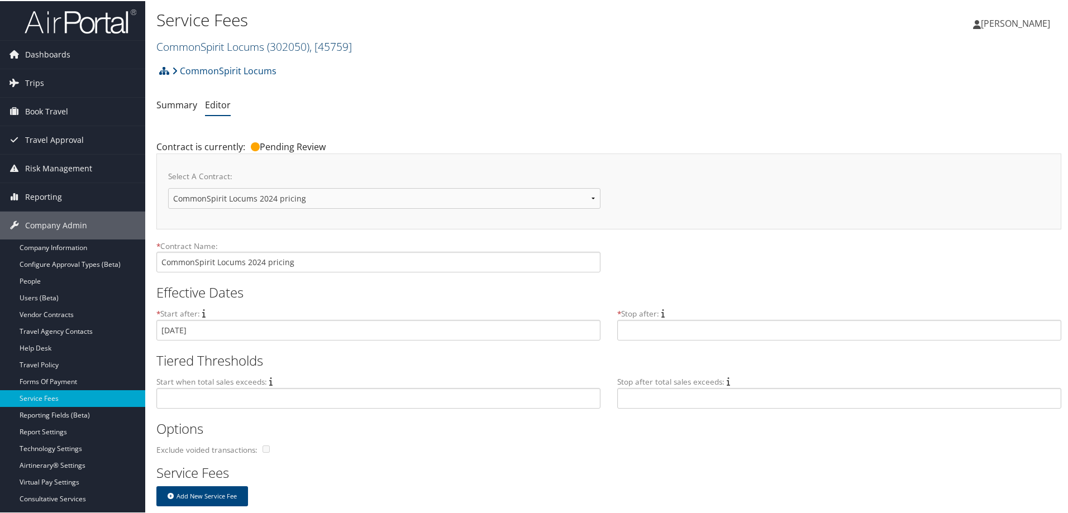
click at [185, 49] on link "CommonSpirit Locums ( 302050 ) , [ 45759 ]" at bounding box center [254, 45] width 196 height 15
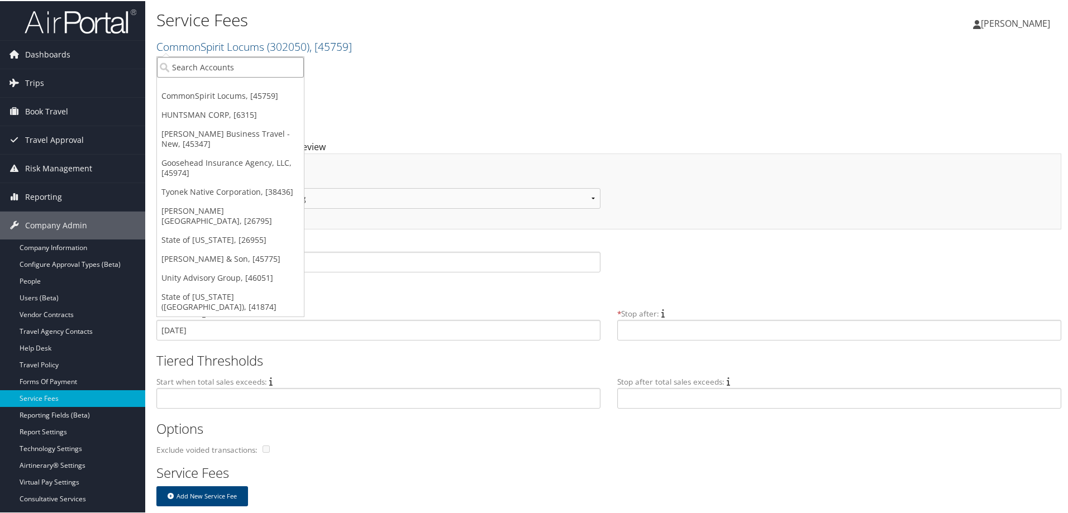
click at [183, 68] on input "search" at bounding box center [230, 66] width 147 height 21
type input "j"
type input "huntsman"
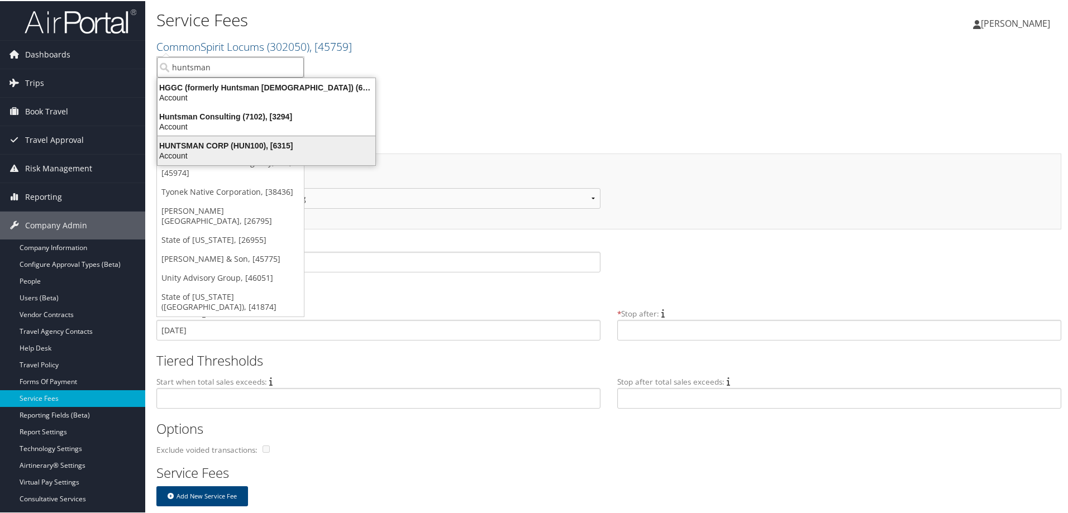
click at [198, 148] on div "HUNTSMAN CORP (HUN100), [6315]" at bounding box center [266, 145] width 231 height 10
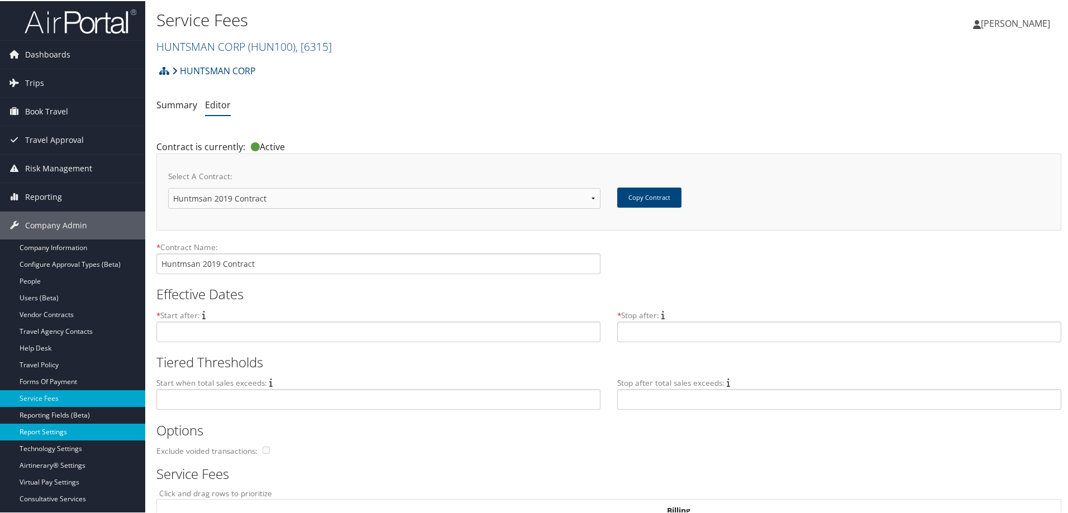
click at [37, 431] on link "Report Settings" at bounding box center [72, 431] width 145 height 17
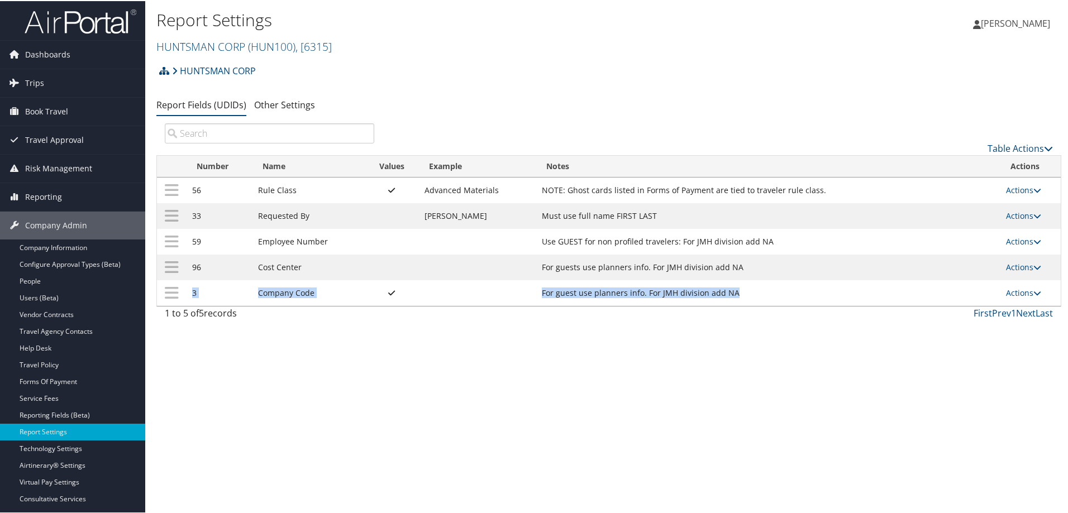
drag, startPoint x: 194, startPoint y: 295, endPoint x: 755, endPoint y: 296, distance: 560.4
click at [755, 296] on tr "3 Company Code For guest use planners info. For JMH division add NA Actions Upd…" at bounding box center [609, 292] width 904 height 26
click at [1020, 294] on link "Actions" at bounding box center [1023, 292] width 35 height 11
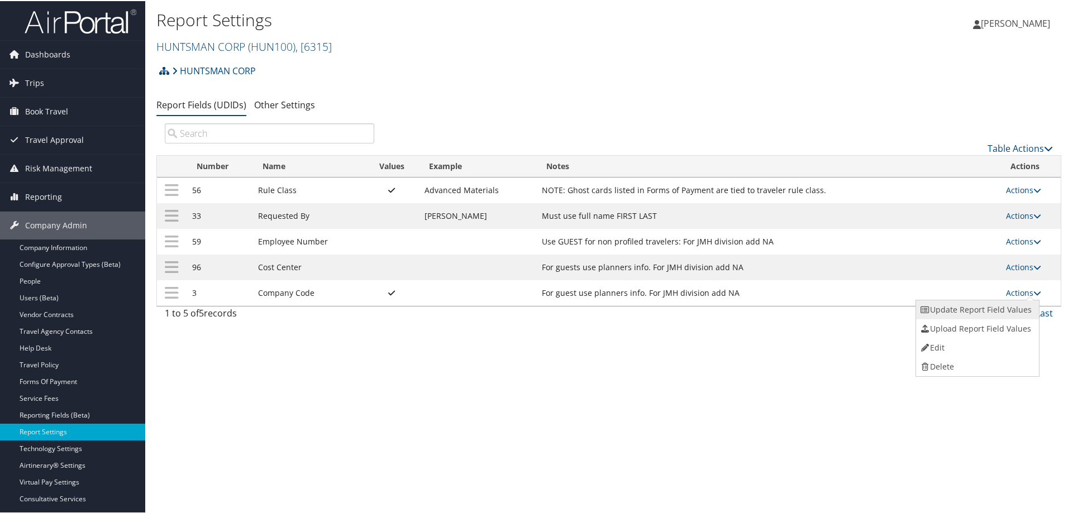
click at [980, 303] on link "Update Report Field Values" at bounding box center [976, 308] width 121 height 19
